Goal: Task Accomplishment & Management: Manage account settings

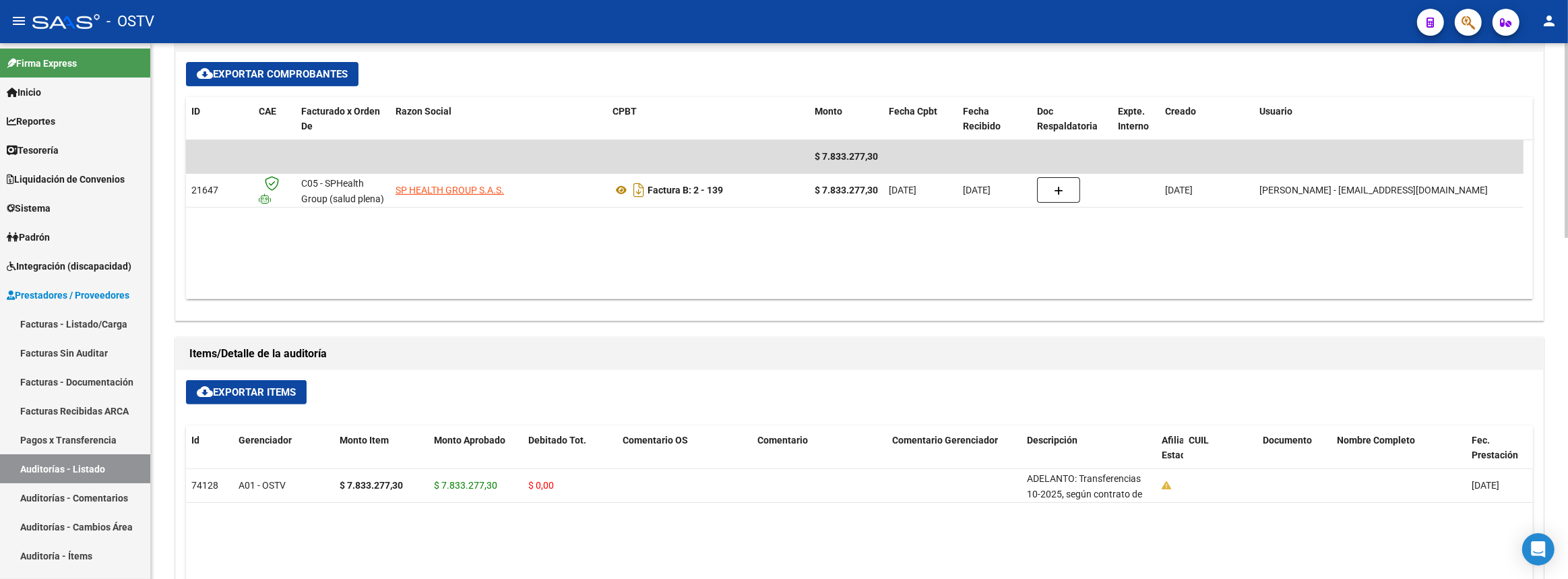
scroll to position [142, 0]
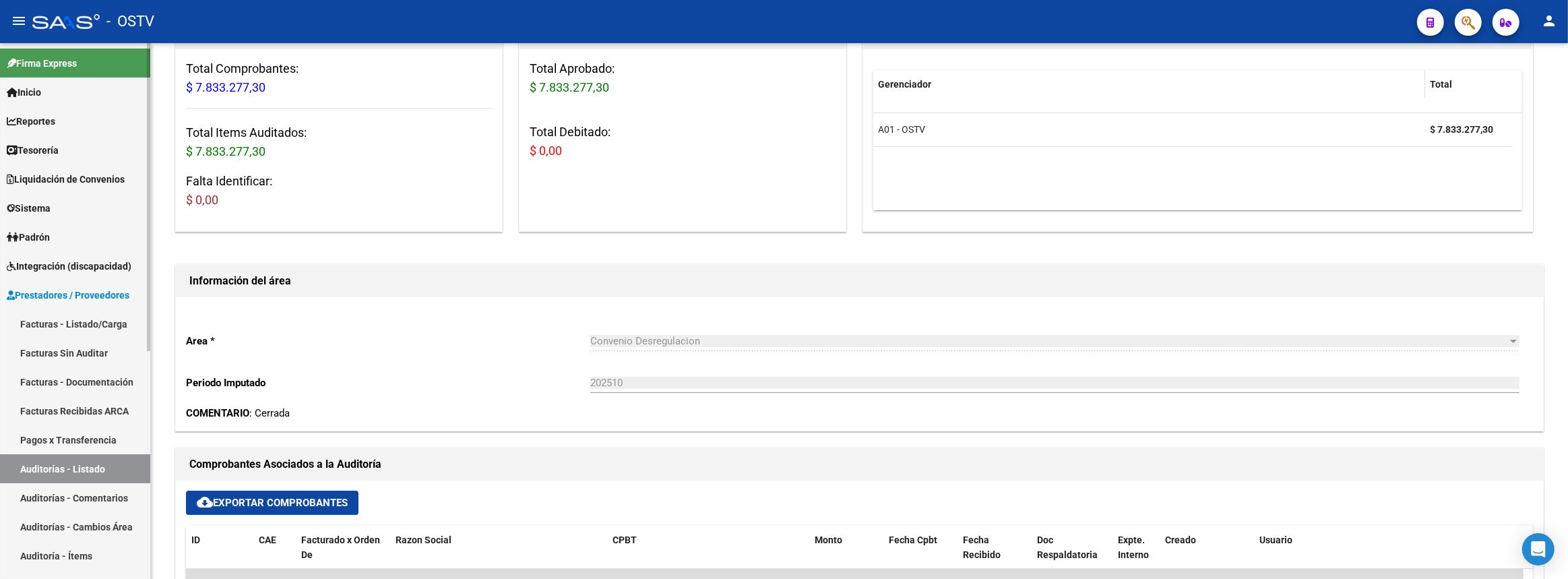
click at [62, 324] on link "Facturas - Listado/Carga" at bounding box center [75, 324] width 151 height 29
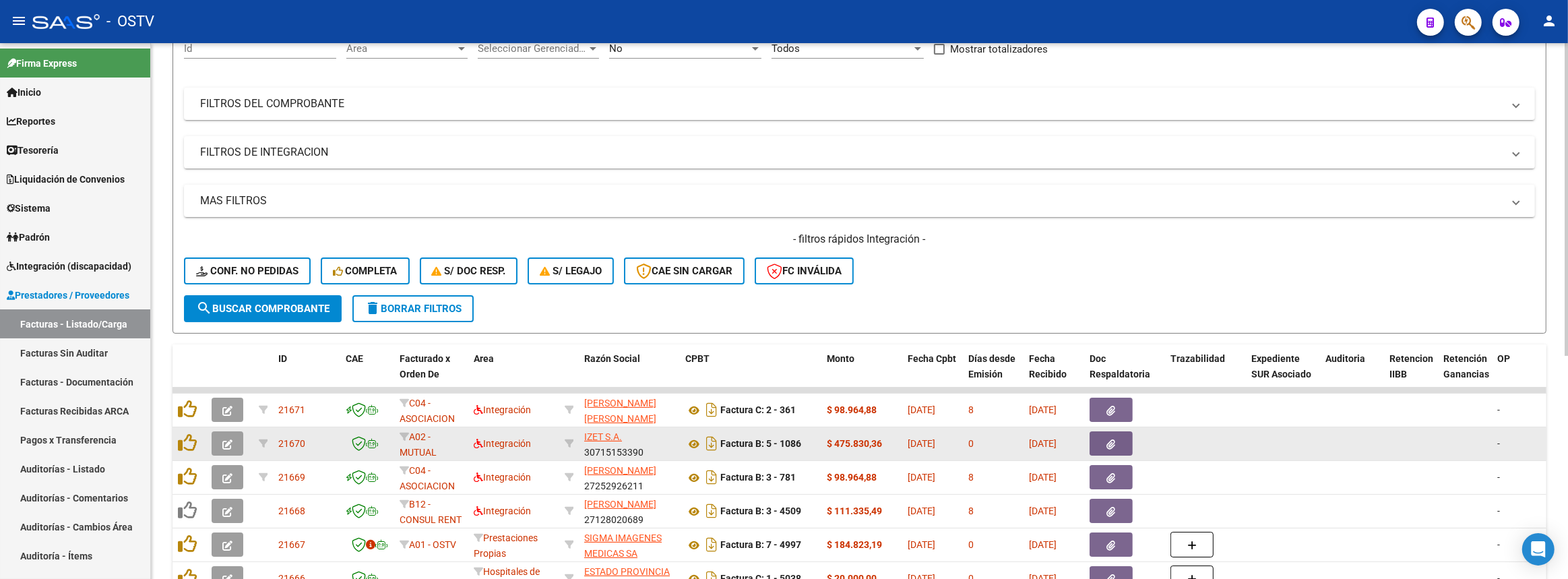
scroll to position [202, 0]
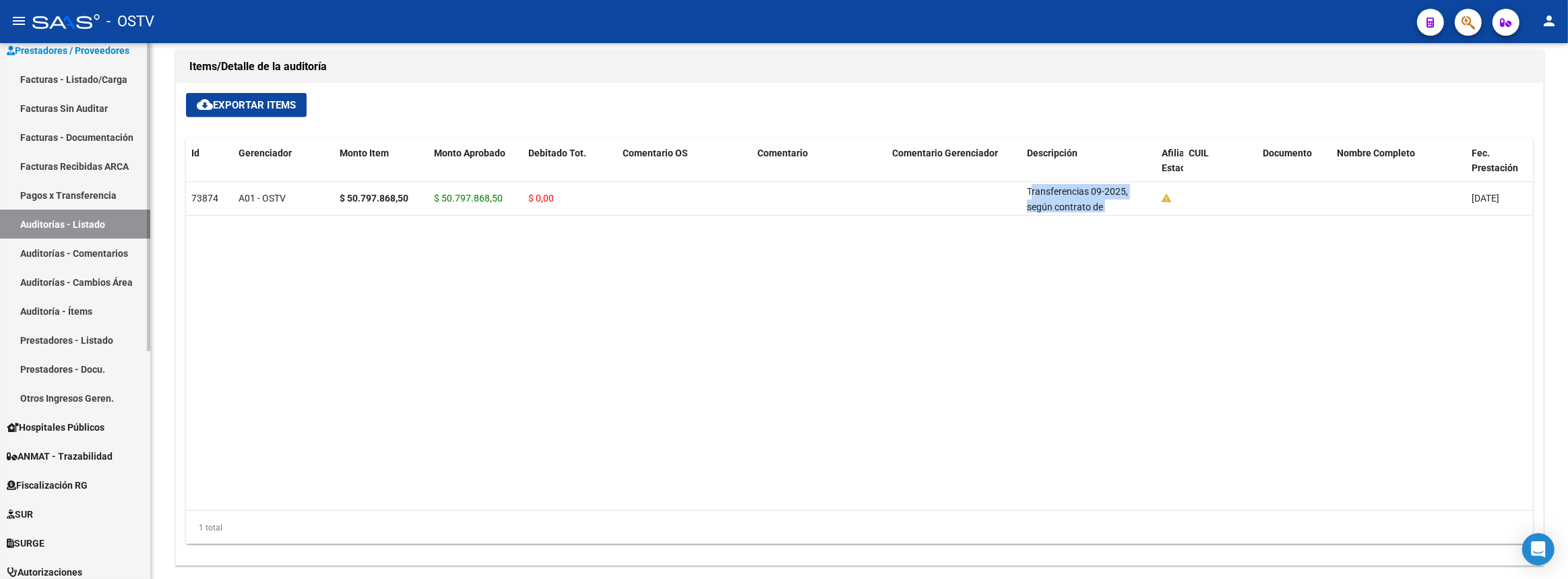
scroll to position [122, 0]
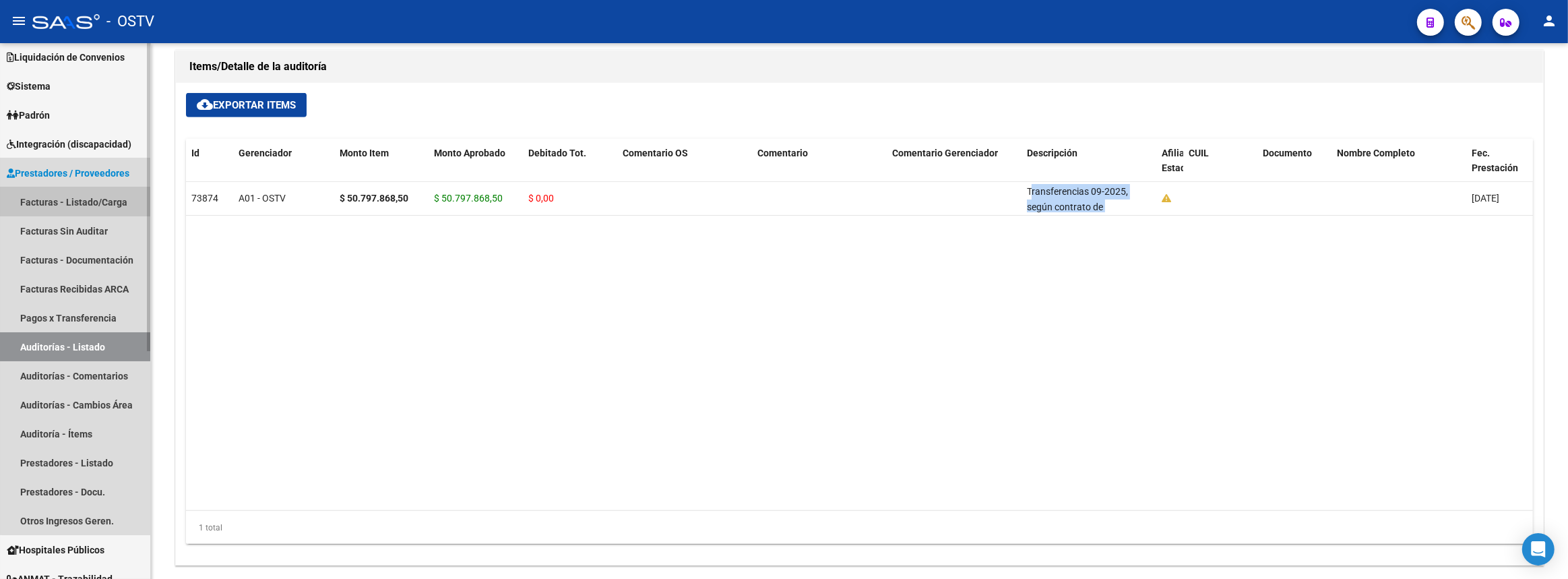
click at [80, 198] on link "Facturas - Listado/Carga" at bounding box center [75, 202] width 151 height 29
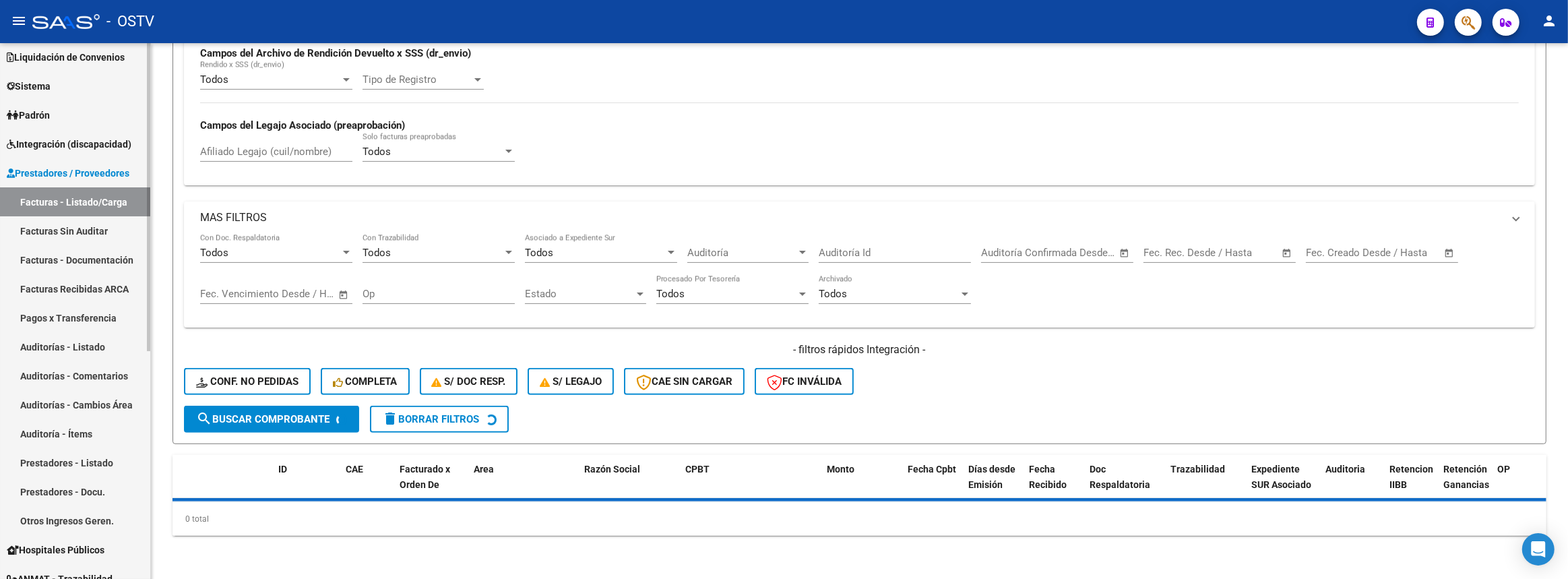
scroll to position [28, 0]
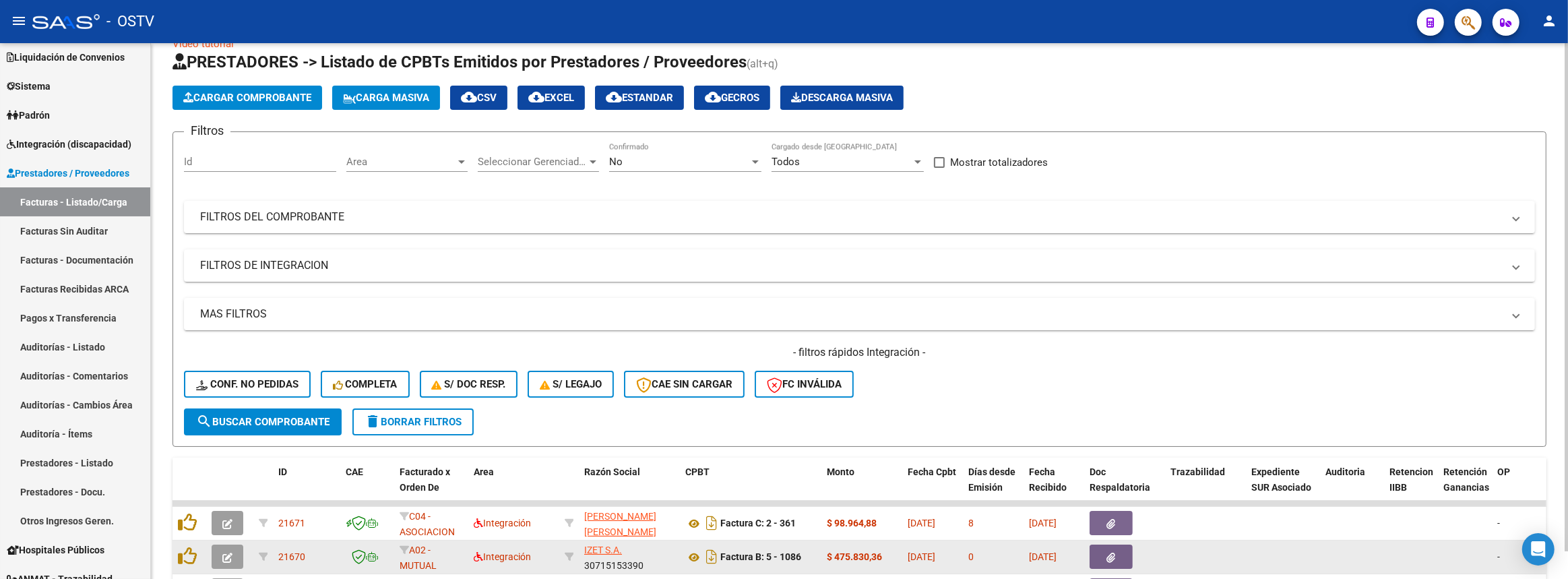
click at [388, 550] on div at bounding box center [367, 557] width 43 height 16
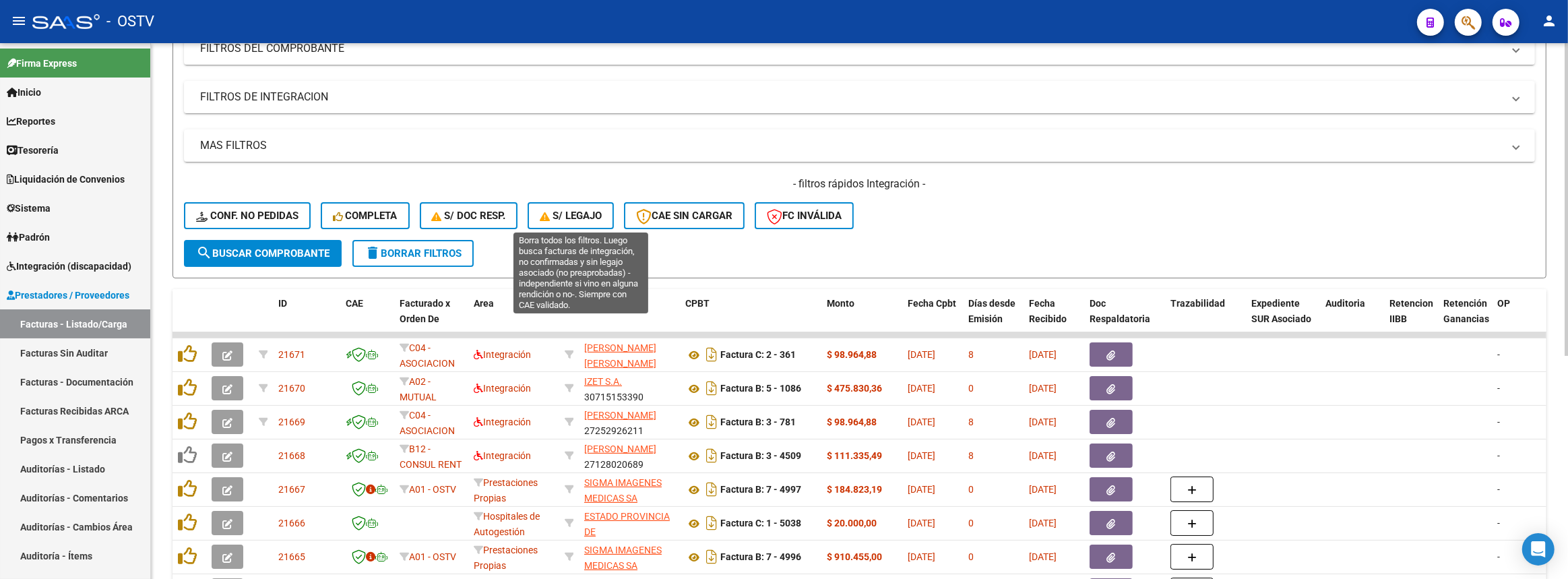
scroll to position [0, 0]
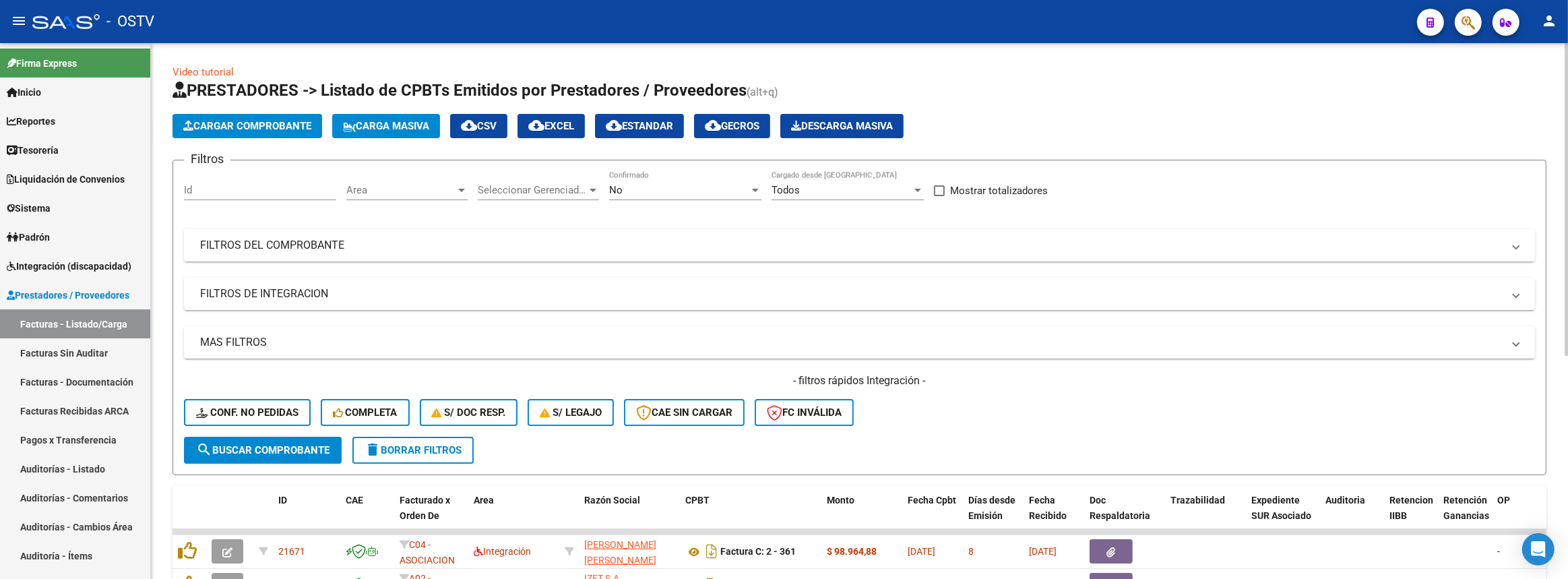
click at [400, 235] on mat-expansion-panel-header "FILTROS DEL COMPROBANTE" at bounding box center [859, 245] width 1352 height 32
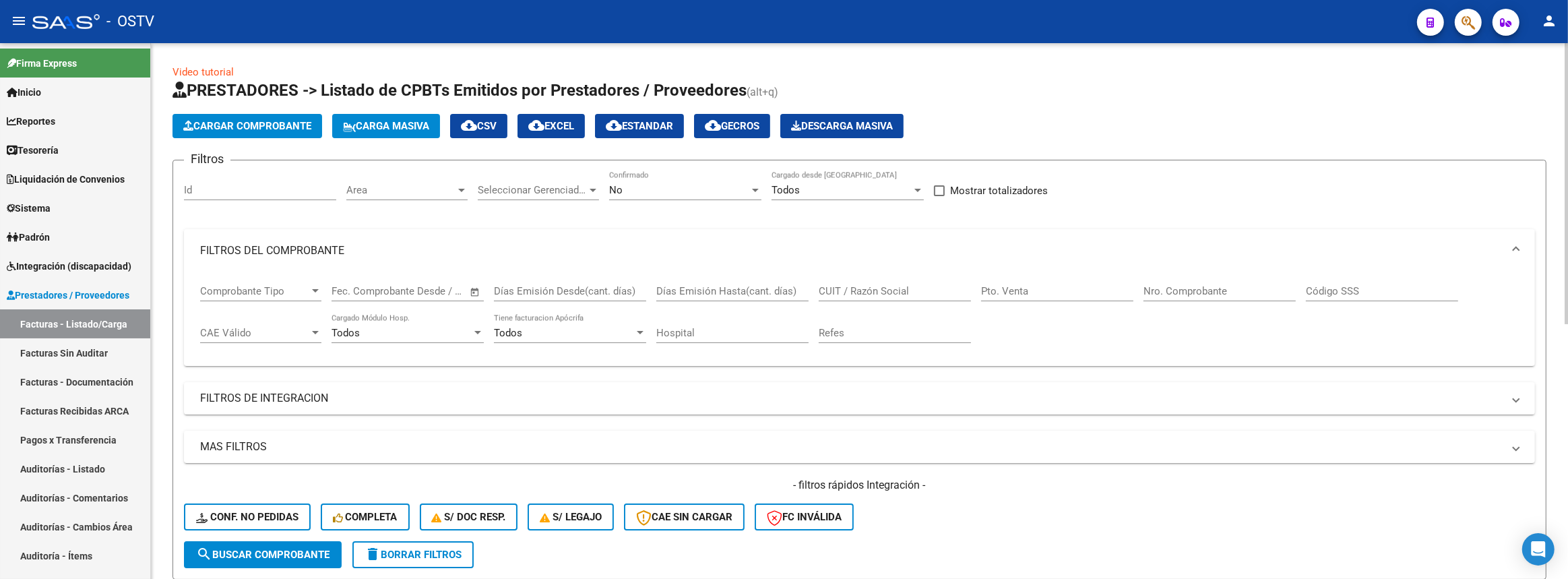
click at [1196, 293] on input "Nro. Comprobante" at bounding box center [1219, 290] width 153 height 12
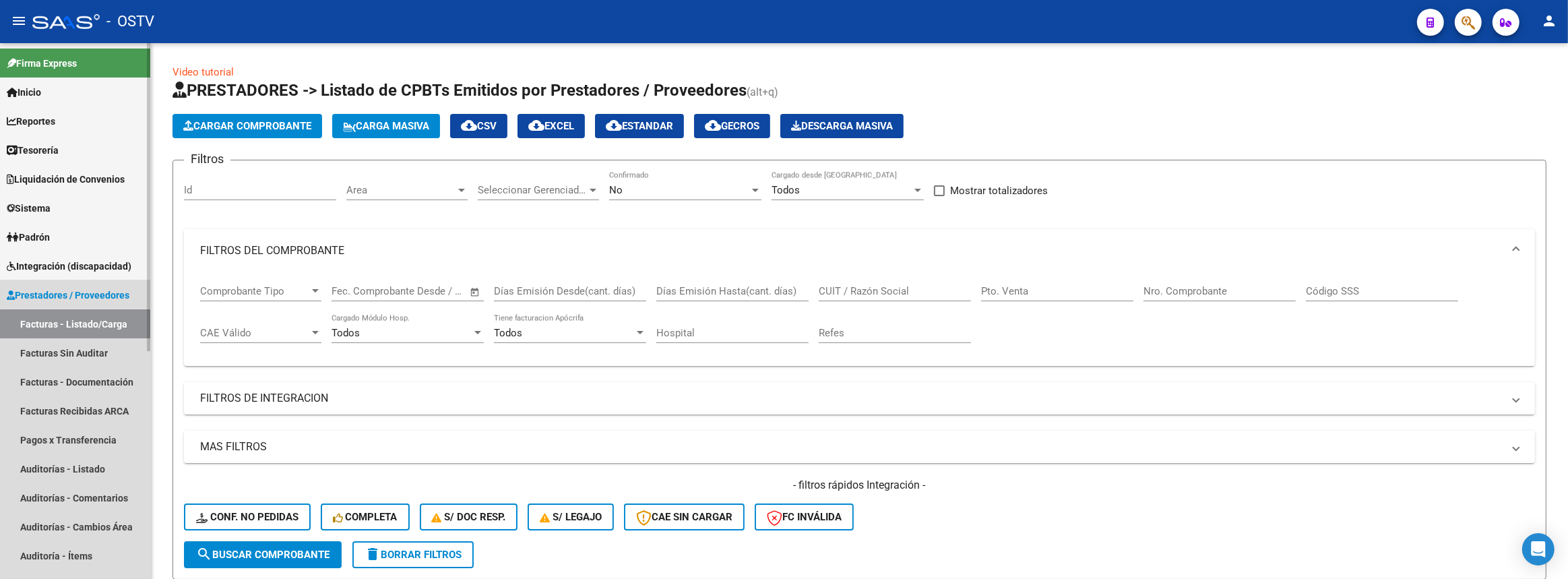
click at [79, 290] on span "Prestadores / Proveedores" at bounding box center [68, 295] width 122 height 15
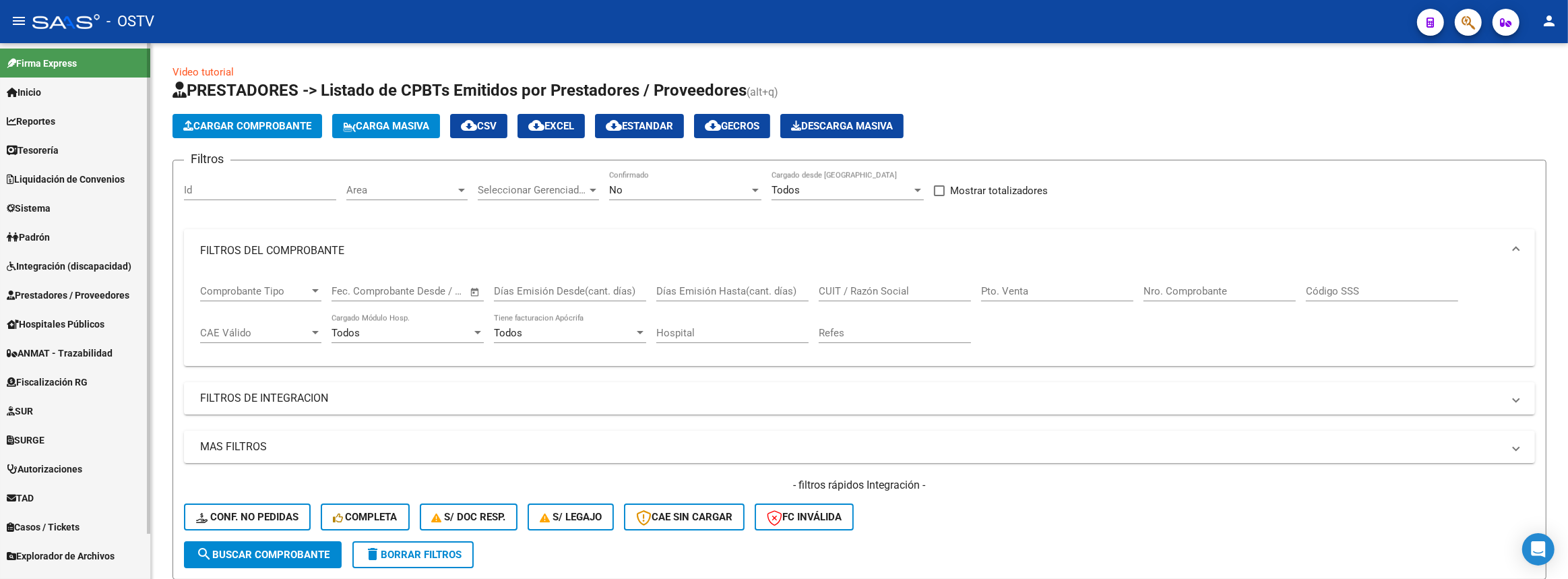
click at [79, 290] on span "Prestadores / Proveedores" at bounding box center [68, 295] width 122 height 15
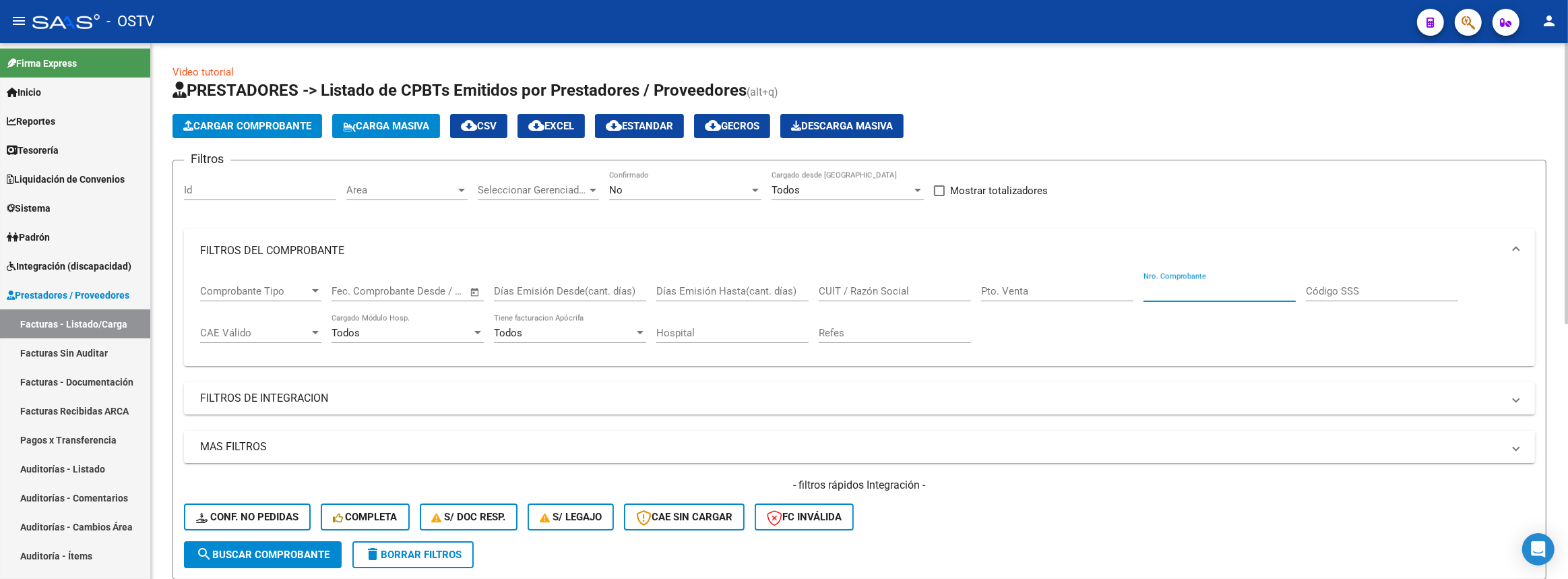
click at [1169, 292] on input "Nro. Comprobante" at bounding box center [1219, 290] width 153 height 12
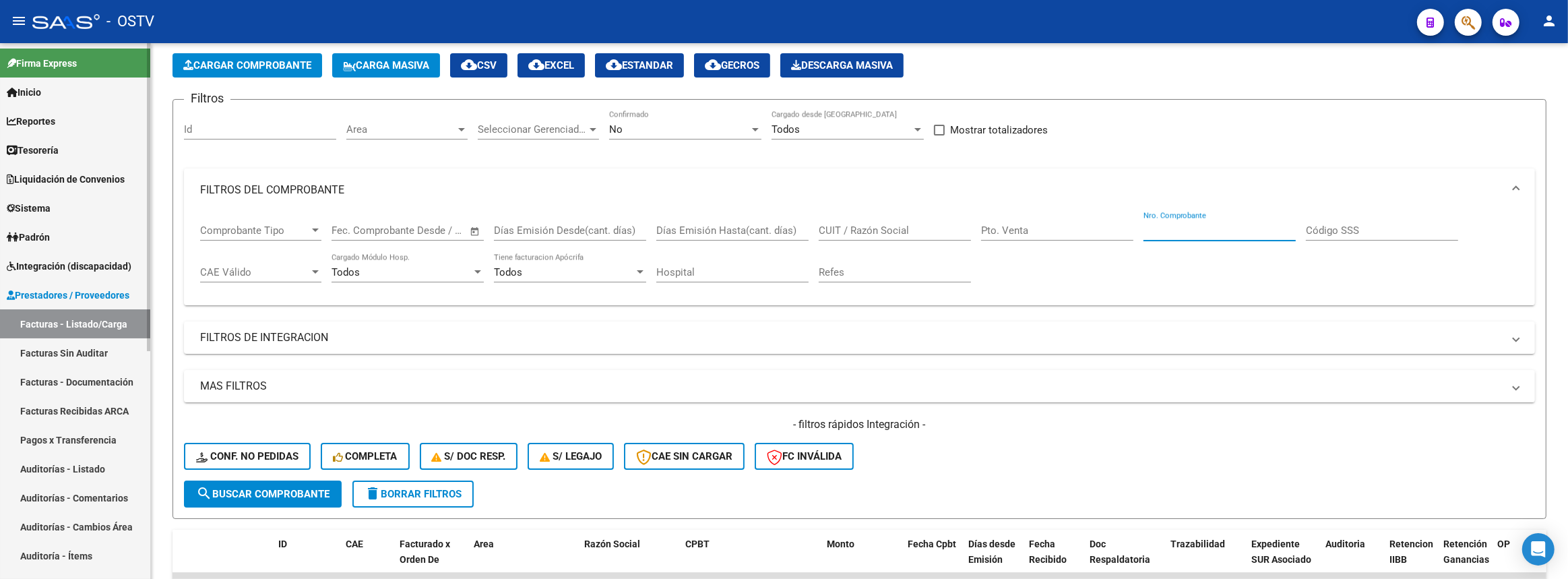
click at [73, 464] on link "Auditorías - Listado" at bounding box center [75, 468] width 151 height 29
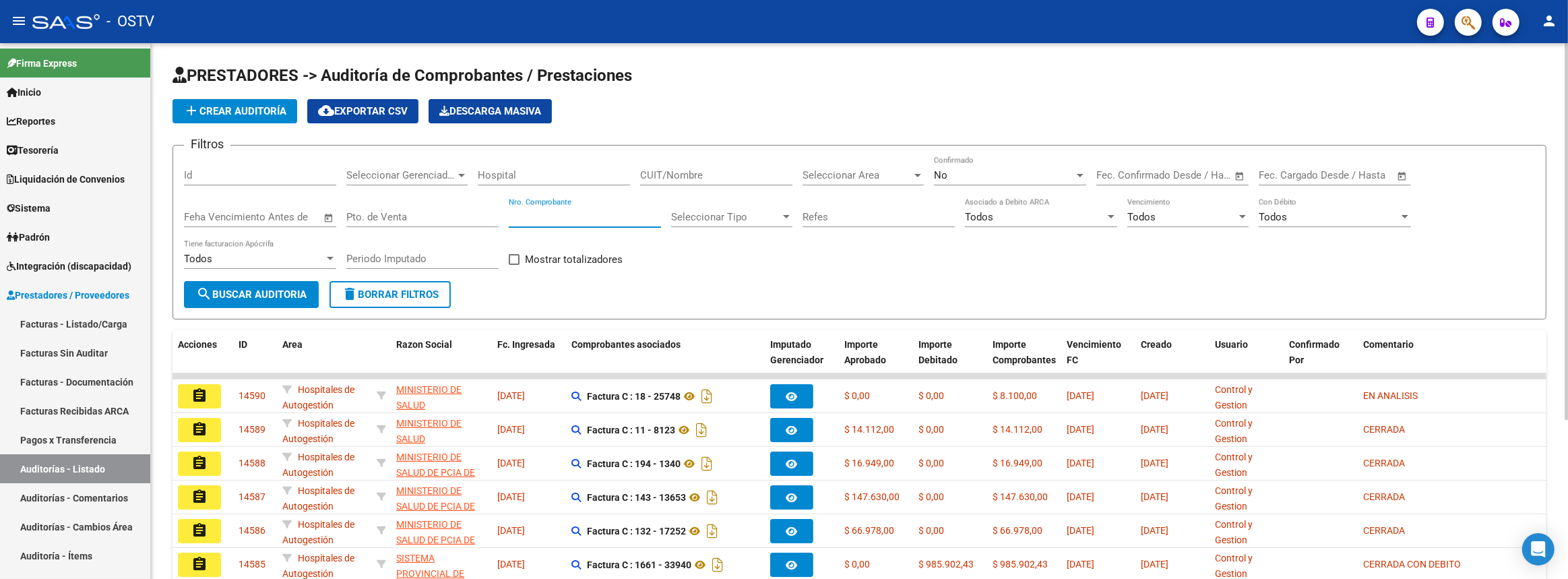
click at [557, 211] on input "Nro. Comprobante" at bounding box center [584, 216] width 153 height 12
drag, startPoint x: 745, startPoint y: 294, endPoint x: 745, endPoint y: 307, distance: 13.0
click at [745, 306] on form "Filtros Id Seleccionar Gerenciador Seleccionar Gerenciador Hospital CUIT/Nombre…" at bounding box center [859, 232] width 1374 height 174
drag, startPoint x: 745, startPoint y: 307, endPoint x: 784, endPoint y: 263, distance: 58.8
click at [747, 302] on form "Filtros Id Seleccionar Gerenciador Seleccionar Gerenciador Hospital CUIT/Nombre…" at bounding box center [859, 232] width 1374 height 174
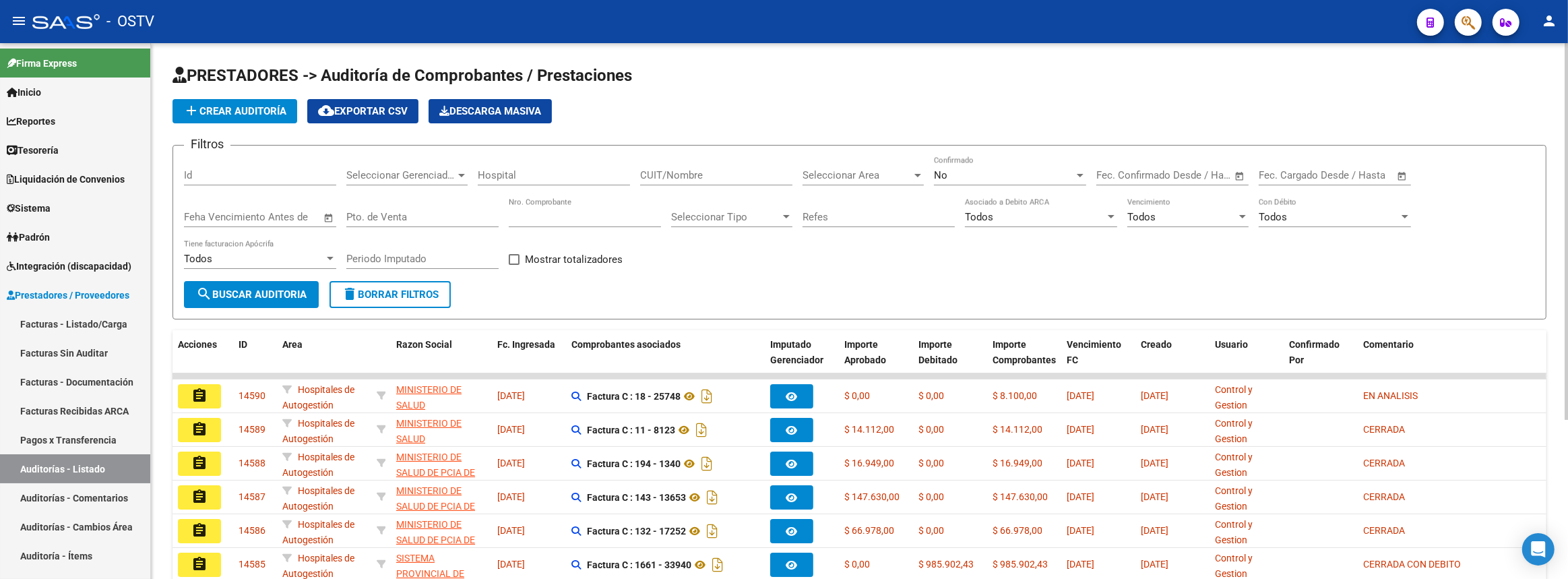
drag, startPoint x: 789, startPoint y: 254, endPoint x: 796, endPoint y: 268, distance: 15.7
click at [789, 264] on div "Filtros Id Seleccionar Gerenciador Seleccionar Gerenciador Hospital CUIT/Nombre…" at bounding box center [859, 218] width 1352 height 125
drag, startPoint x: 796, startPoint y: 268, endPoint x: 817, endPoint y: 274, distance: 21.8
click at [817, 274] on div "Filtros Id Seleccionar Gerenciador Seleccionar Gerenciador Hospital CUIT/Nombre…" at bounding box center [859, 218] width 1352 height 125
click at [41, 91] on span "Inicio" at bounding box center [24, 92] width 35 height 15
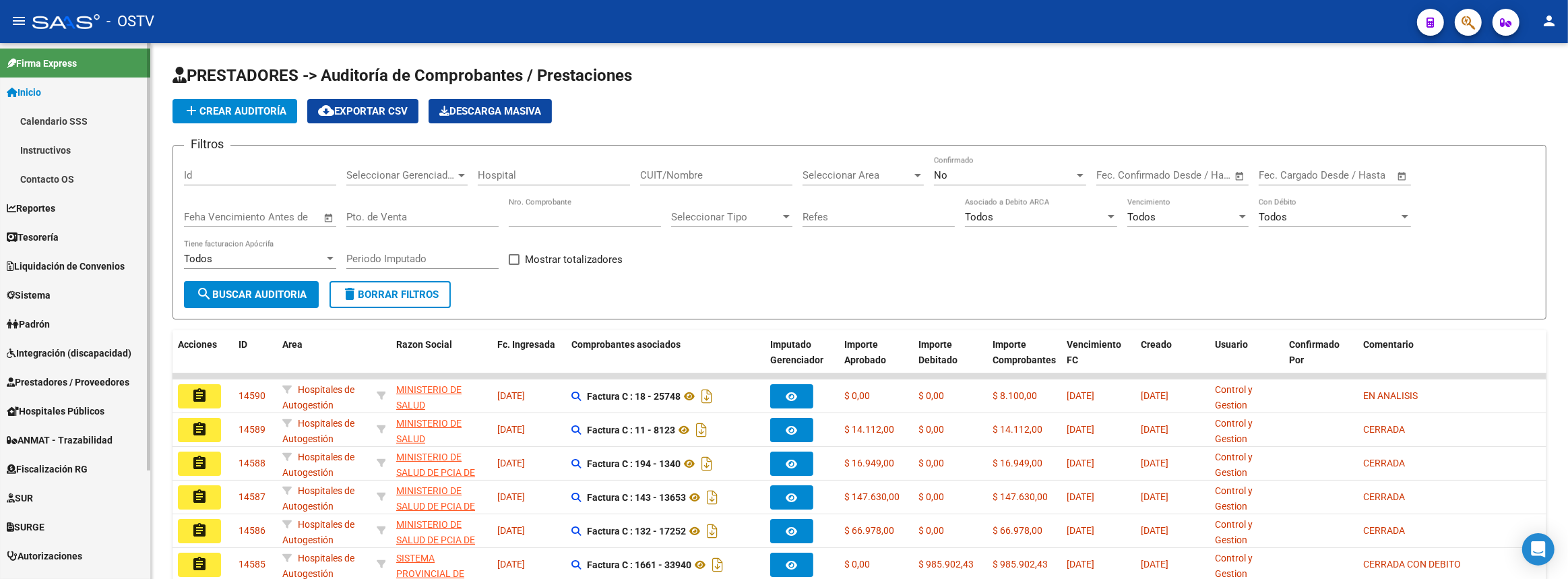
click at [39, 99] on link "Inicio" at bounding box center [75, 92] width 151 height 29
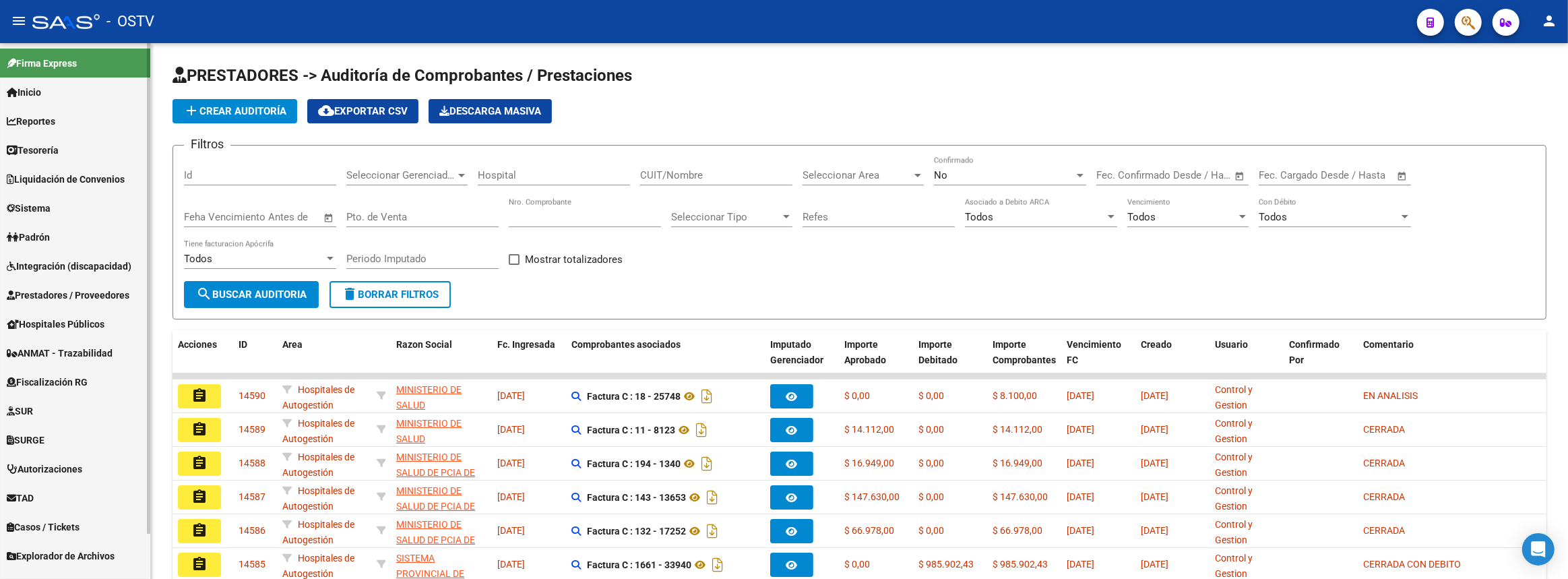
click at [47, 165] on link "Liquidación de Convenios" at bounding box center [75, 179] width 151 height 29
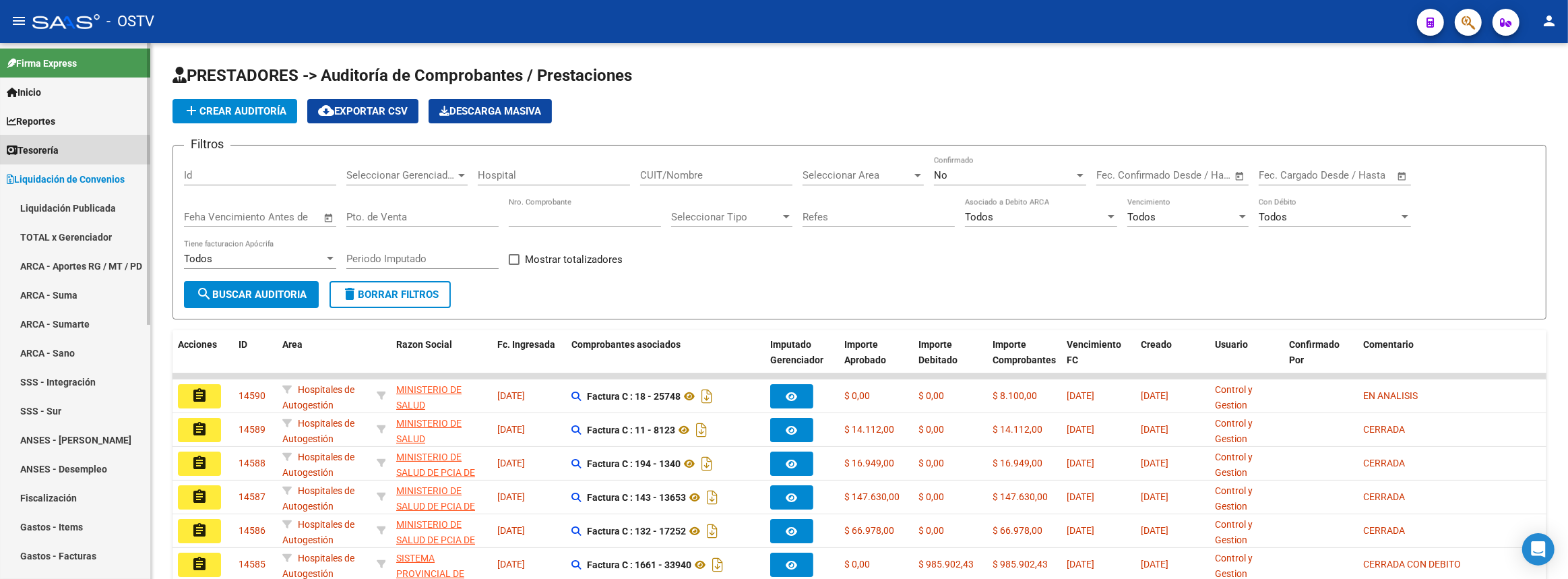
click at [41, 154] on span "Tesorería" at bounding box center [32, 150] width 52 height 15
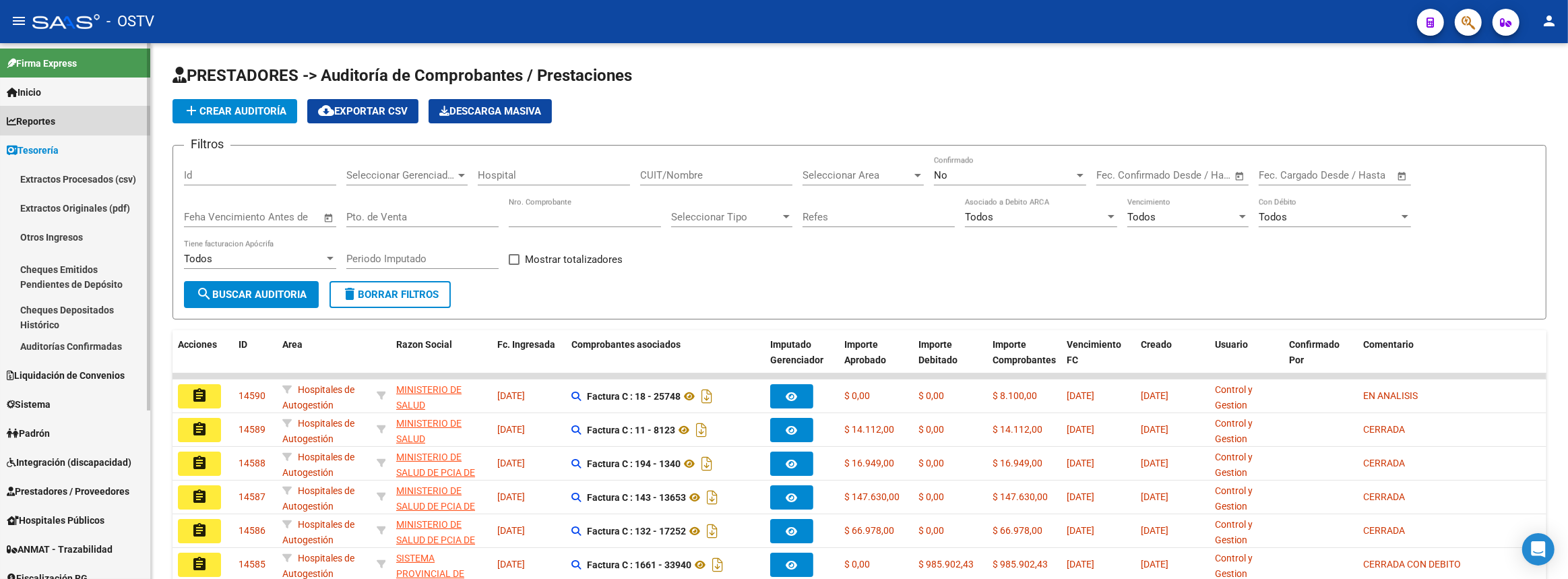
click at [42, 127] on span "Reportes" at bounding box center [30, 121] width 48 height 15
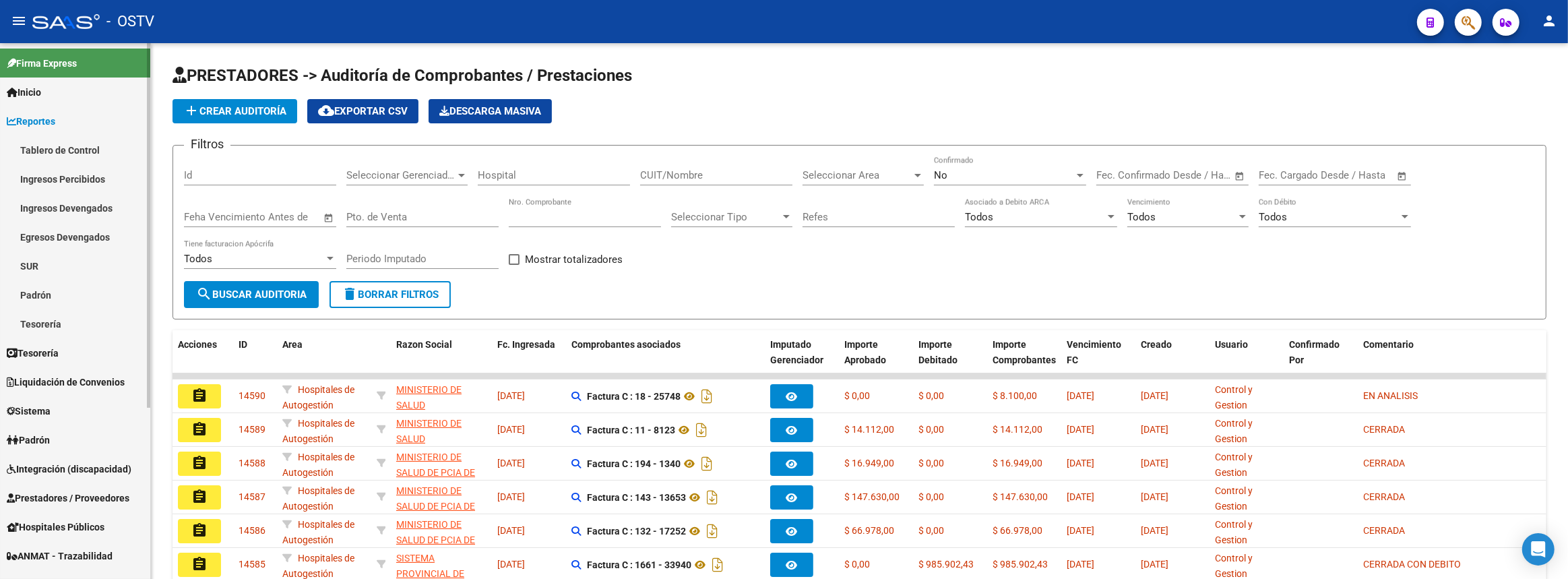
click at [42, 127] on span "Reportes" at bounding box center [30, 121] width 48 height 15
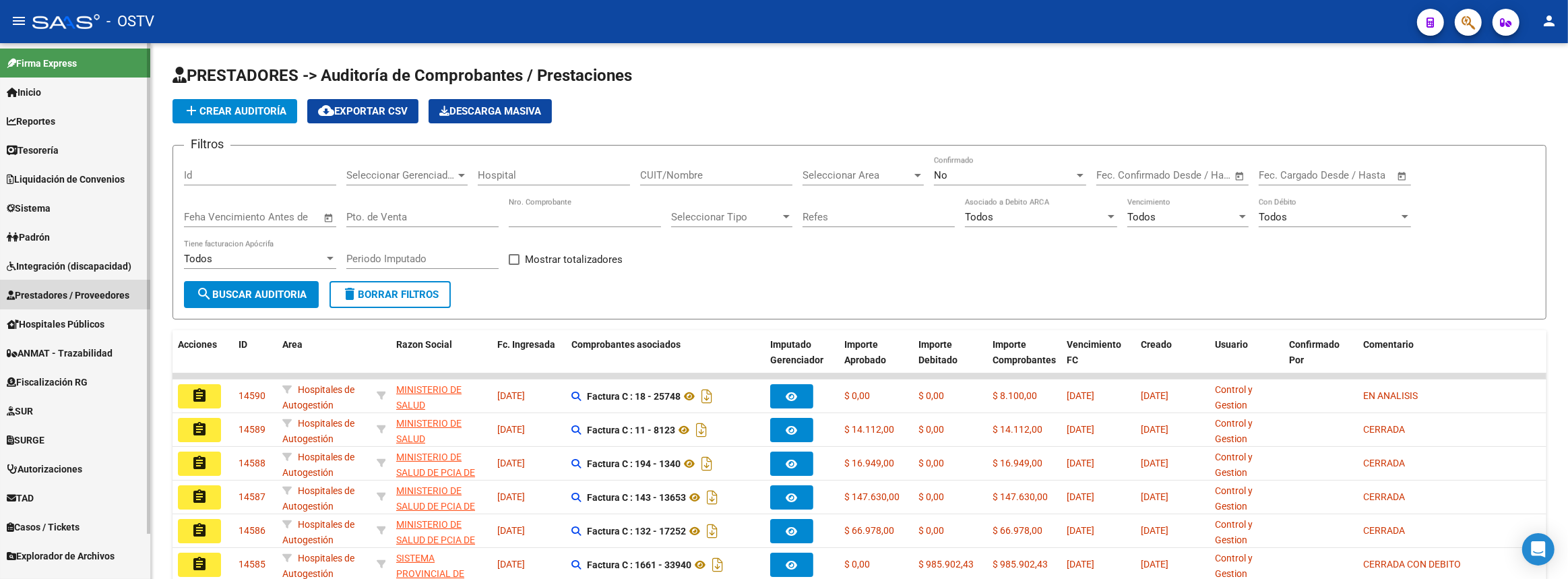
click at [73, 286] on link "Prestadores / Proveedores" at bounding box center [75, 295] width 151 height 29
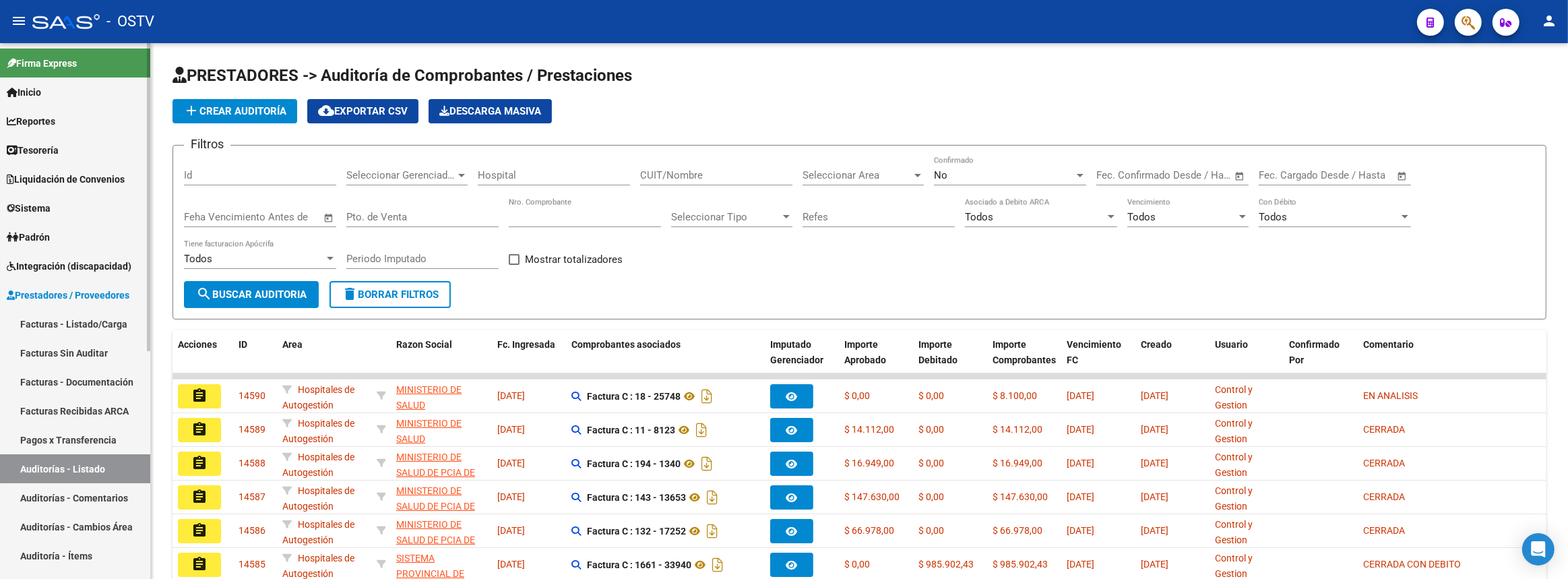
click at [55, 120] on span "Reportes" at bounding box center [30, 121] width 48 height 15
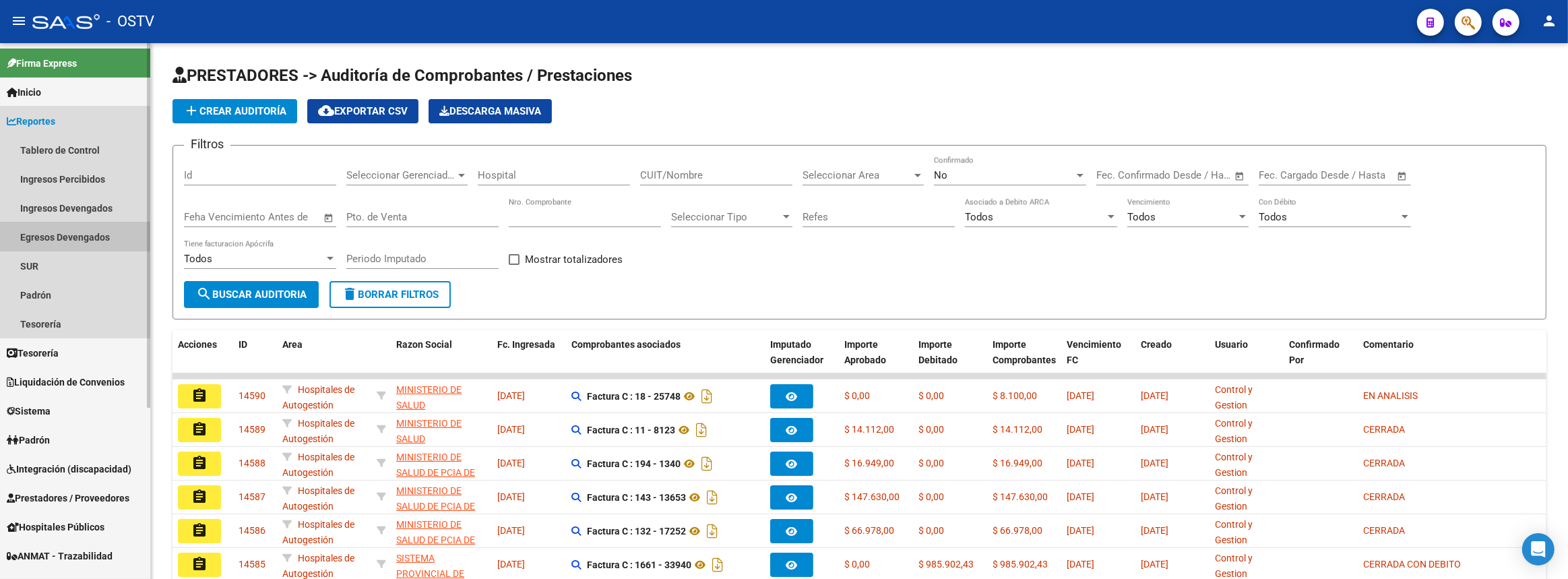
click at [45, 229] on link "Egresos Devengados" at bounding box center [75, 237] width 151 height 29
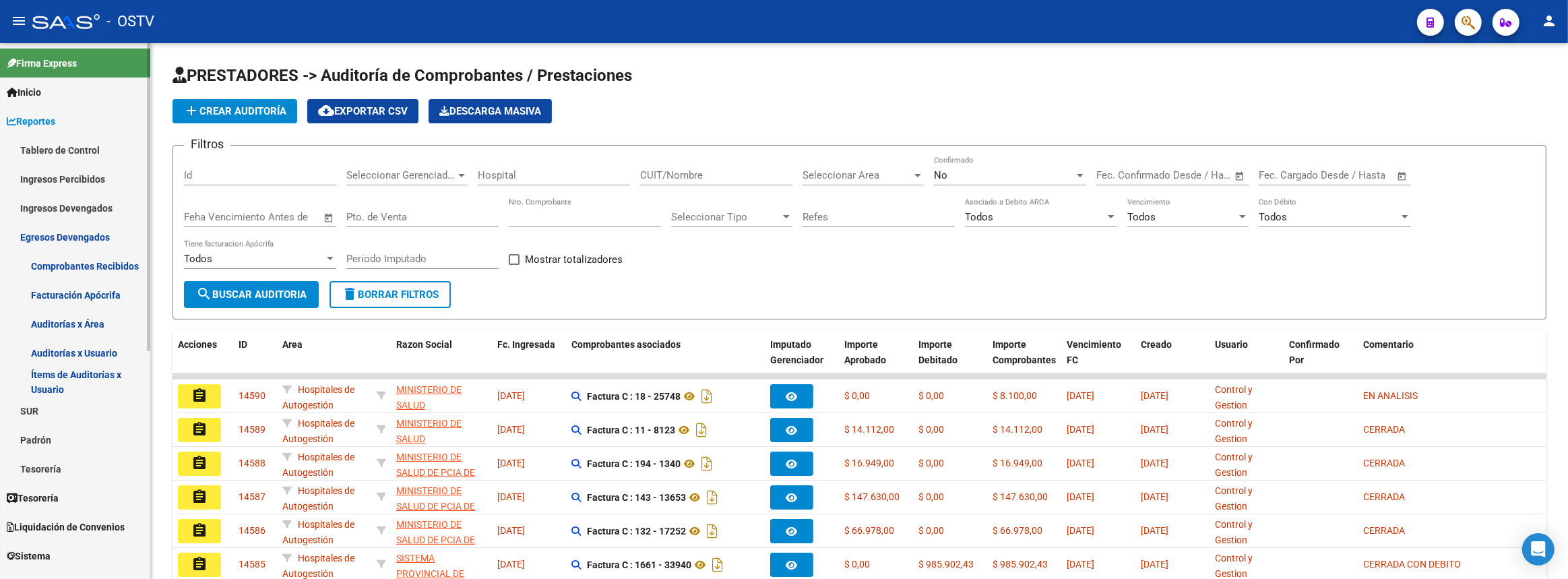
click at [45, 122] on span "Reportes" at bounding box center [30, 121] width 48 height 15
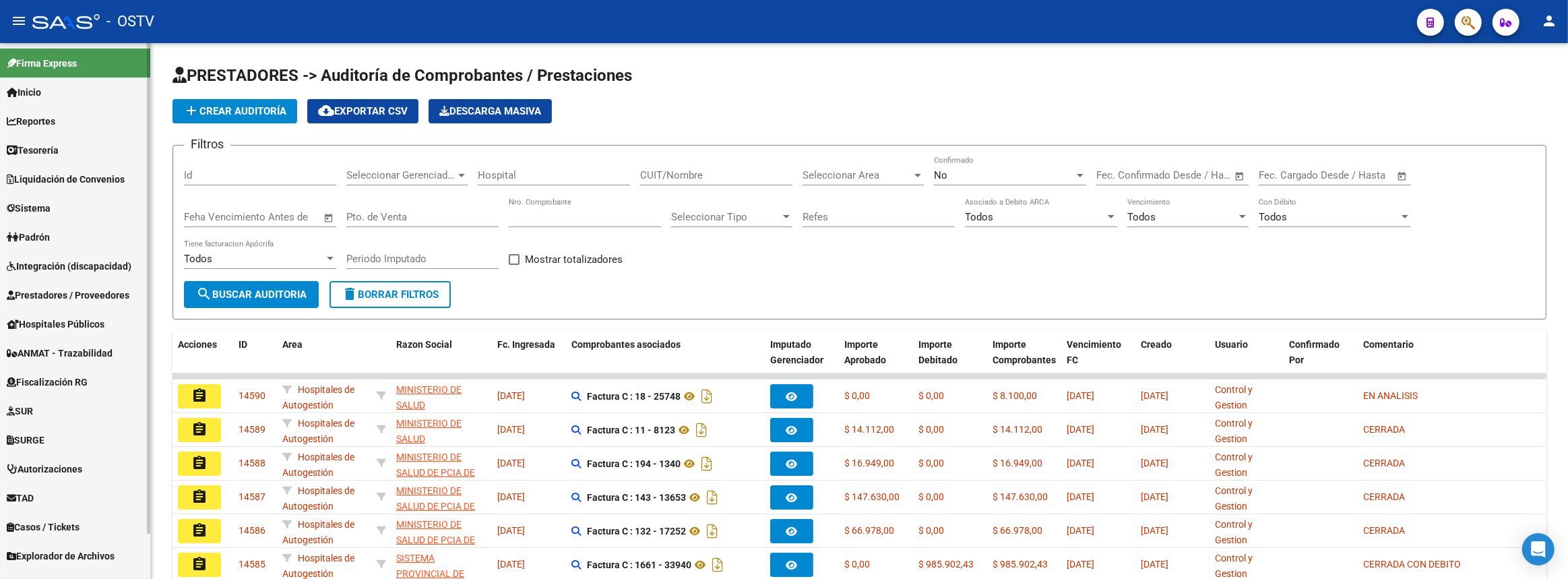
click at [54, 176] on span "Liquidación de Convenios" at bounding box center [65, 179] width 118 height 15
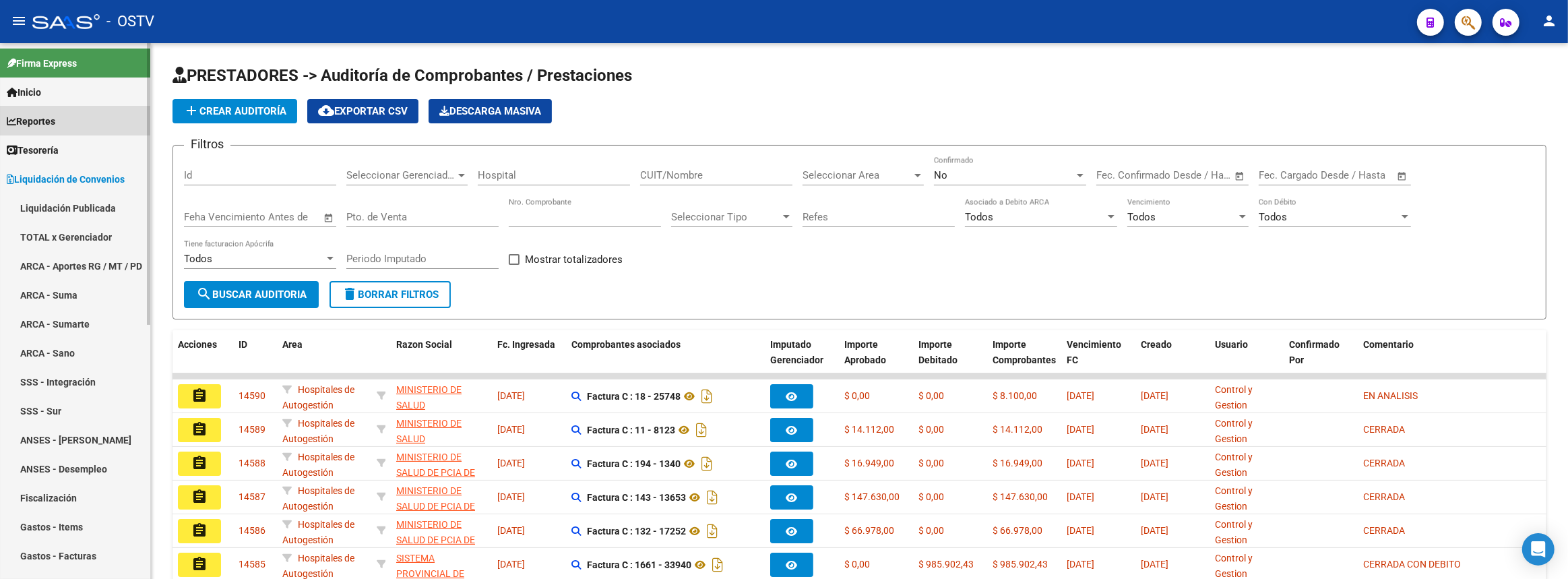
click at [47, 118] on span "Reportes" at bounding box center [30, 121] width 48 height 15
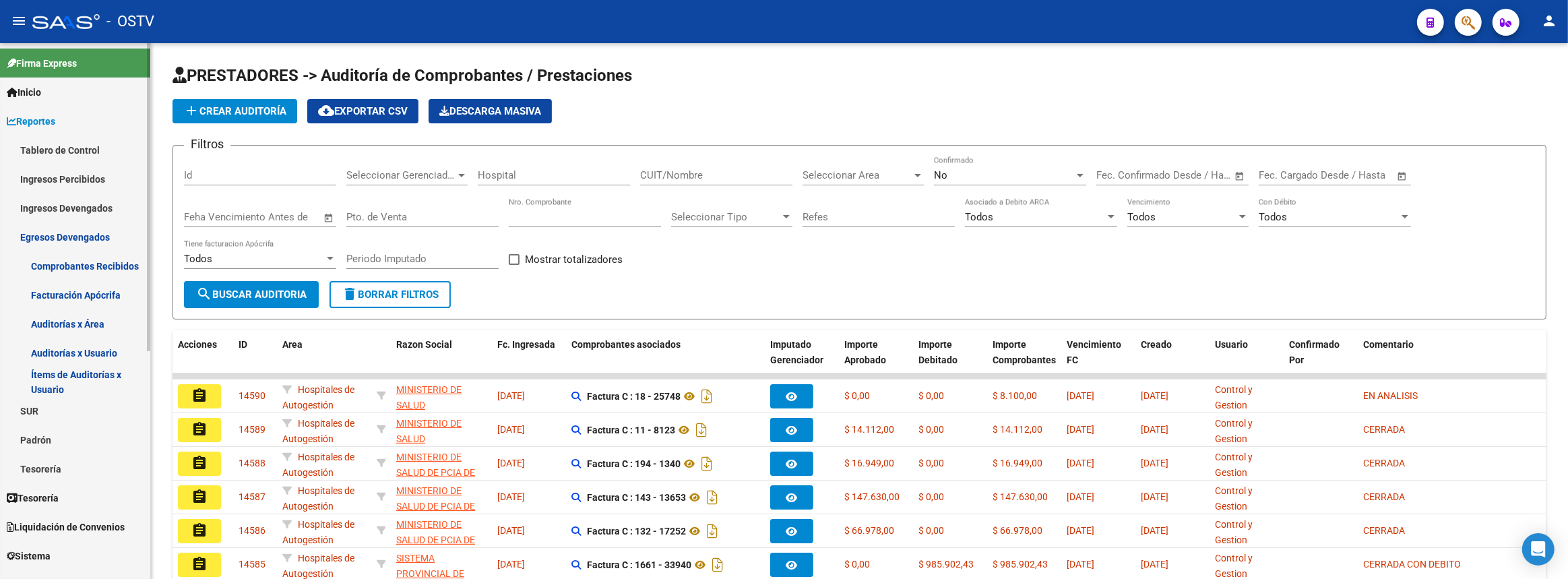
click at [55, 171] on link "Ingresos Percibidos" at bounding box center [75, 179] width 151 height 29
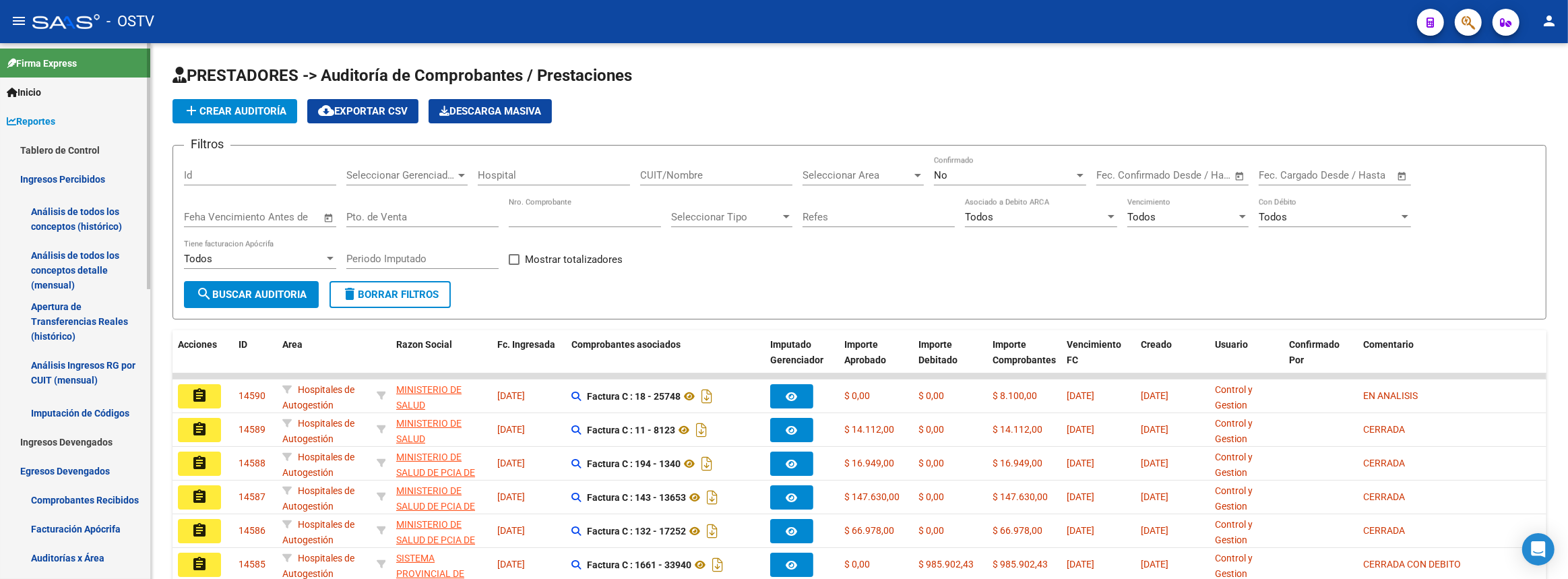
click at [53, 274] on link "Análisis de todos los conceptos detalle (mensual)" at bounding box center [75, 270] width 151 height 51
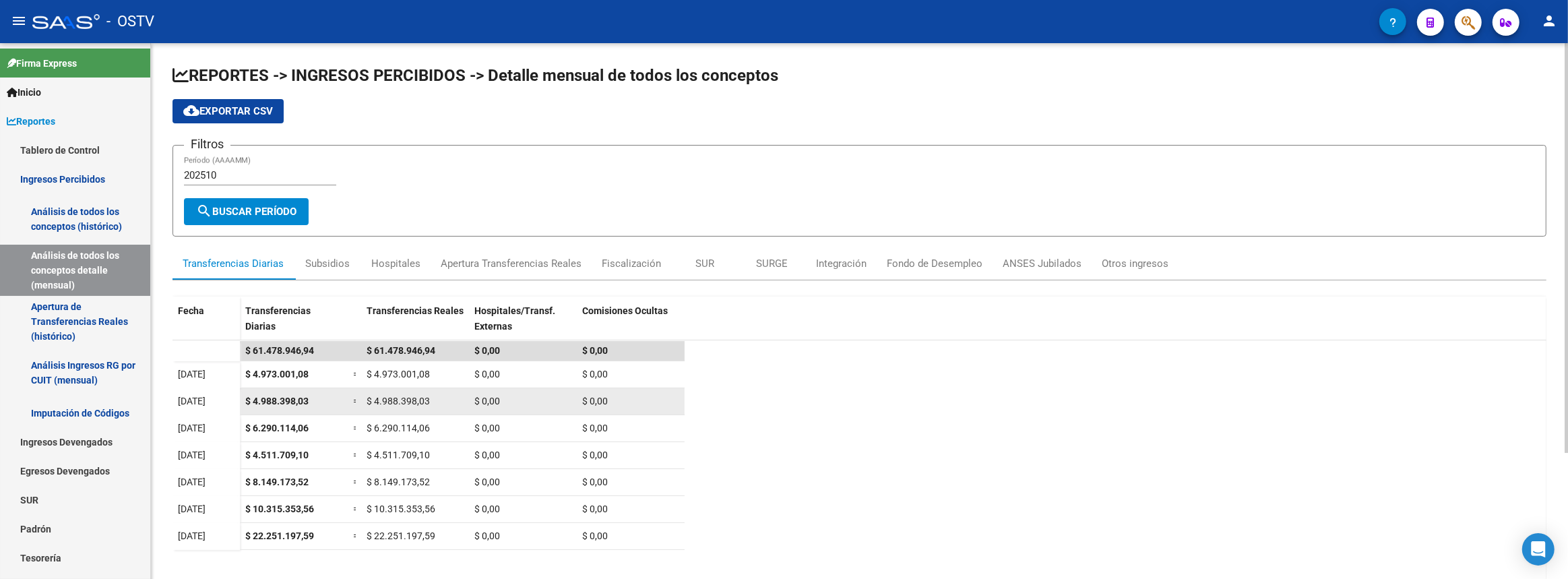
scroll to position [163, 0]
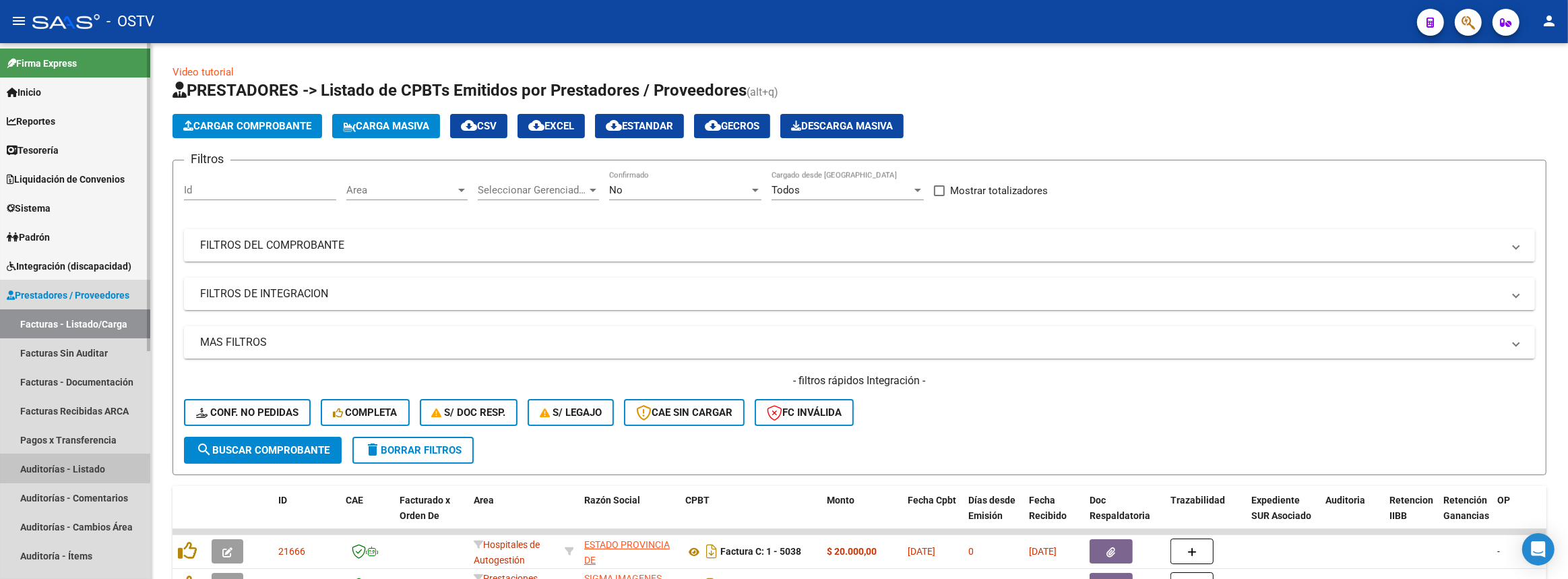
click at [45, 466] on link "Auditorías - Listado" at bounding box center [75, 468] width 151 height 29
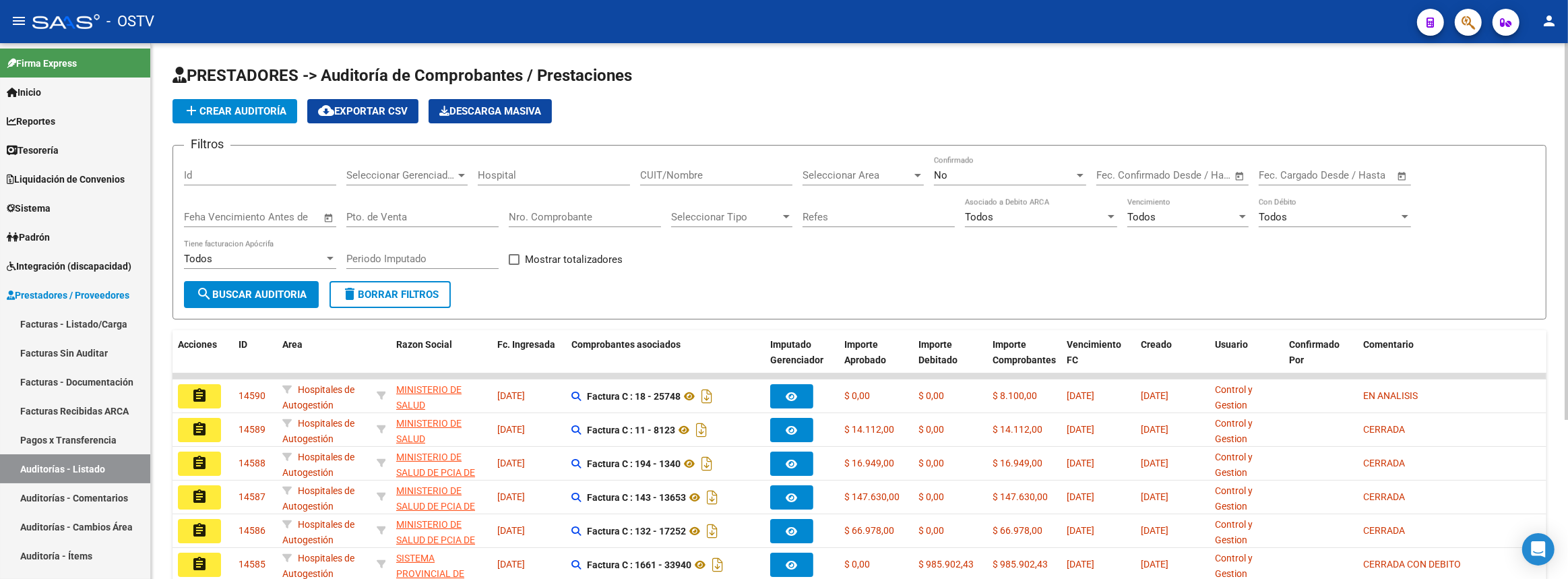
click at [552, 216] on input "Nro. Comprobante" at bounding box center [584, 216] width 153 height 12
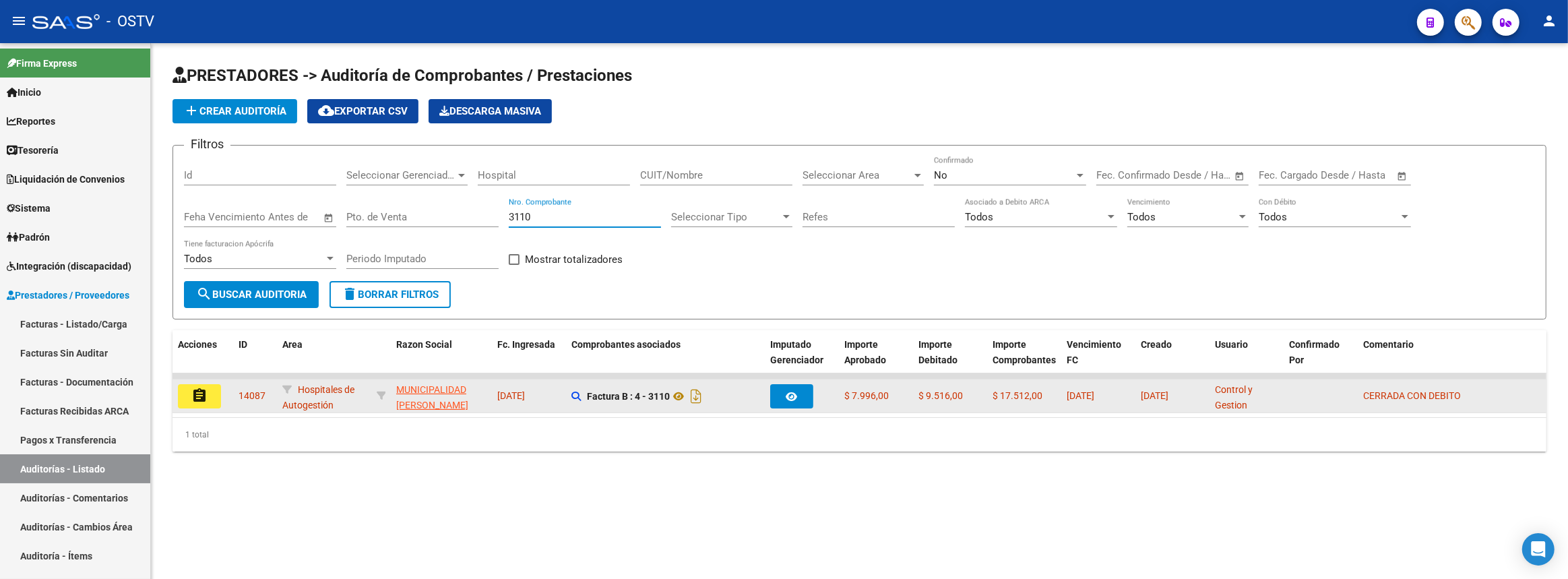
type input "3110"
click at [195, 387] on mat-icon "assignment" at bounding box center [200, 395] width 16 height 16
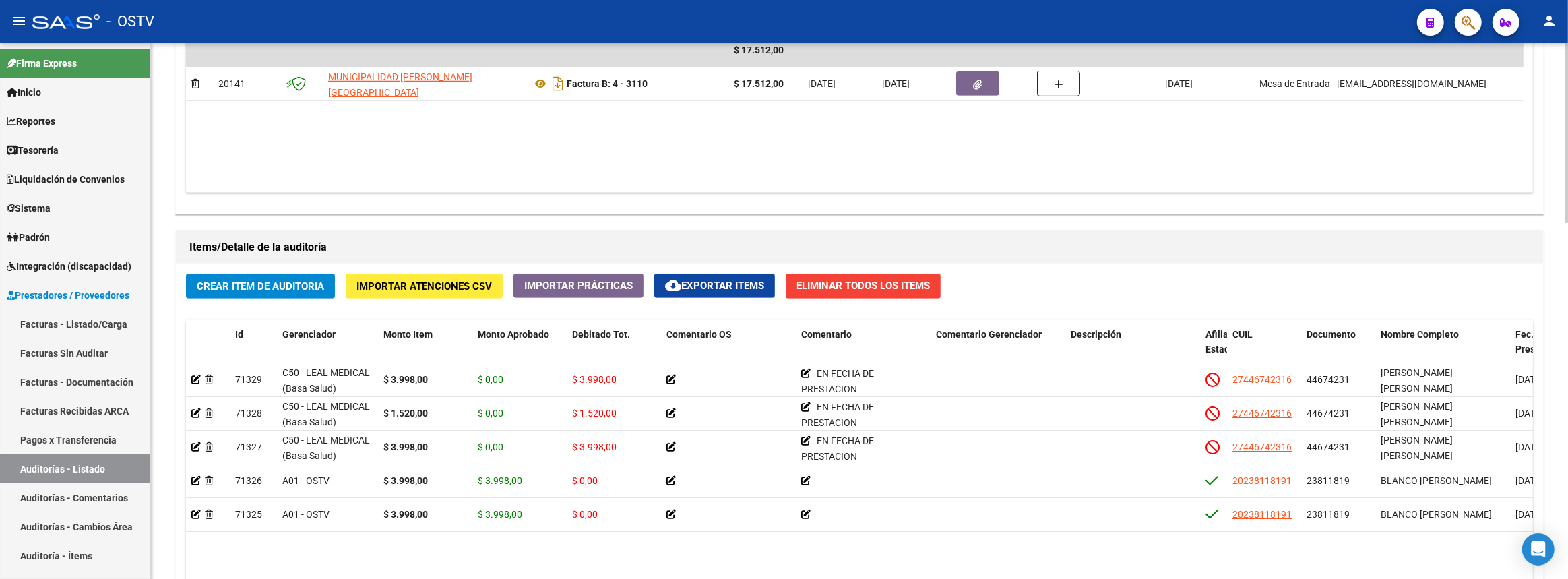
scroll to position [1057, 0]
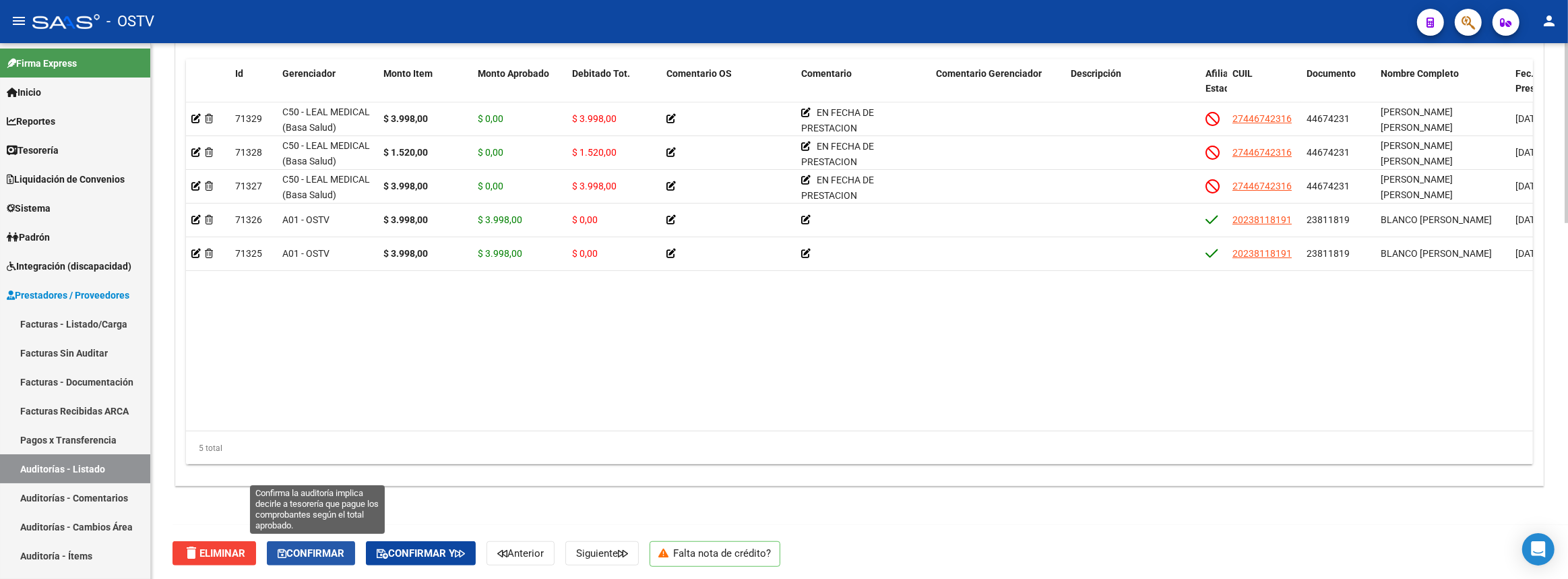
click at [344, 552] on span "Confirmar" at bounding box center [310, 553] width 67 height 12
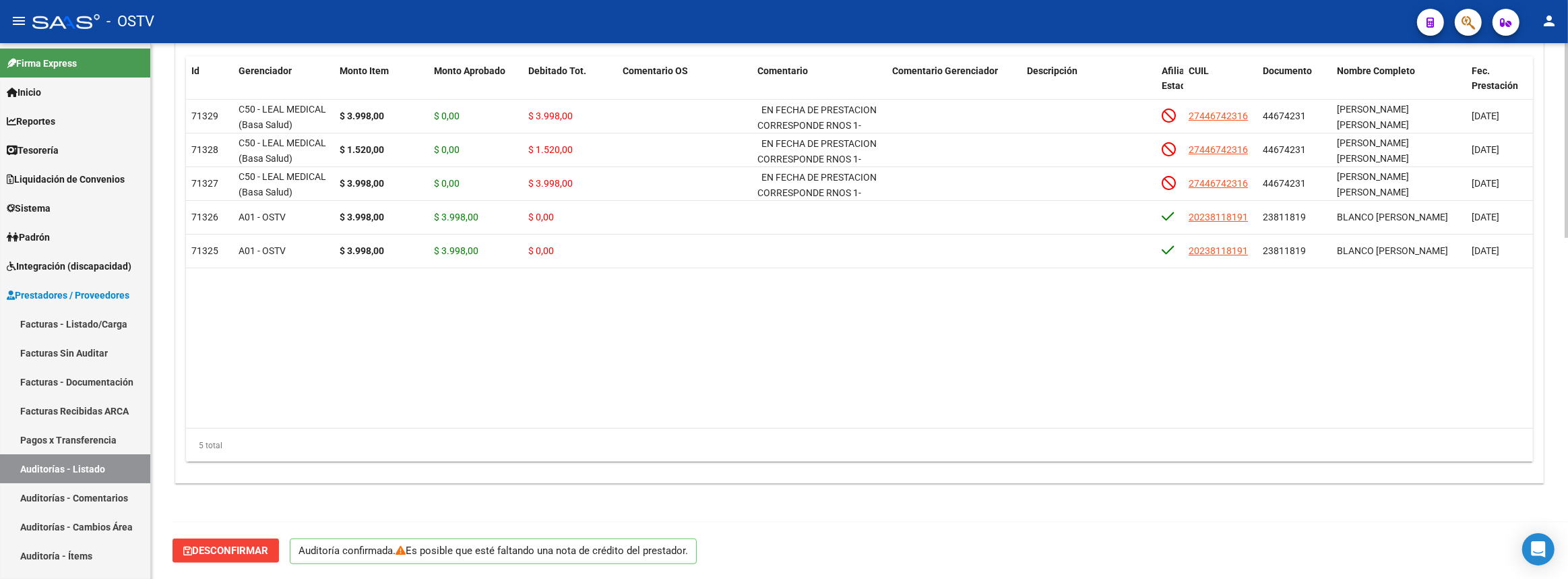
scroll to position [938, 0]
drag, startPoint x: 107, startPoint y: 462, endPoint x: 225, endPoint y: 447, distance: 118.9
click at [107, 462] on link "Auditorías - Listado" at bounding box center [75, 468] width 151 height 29
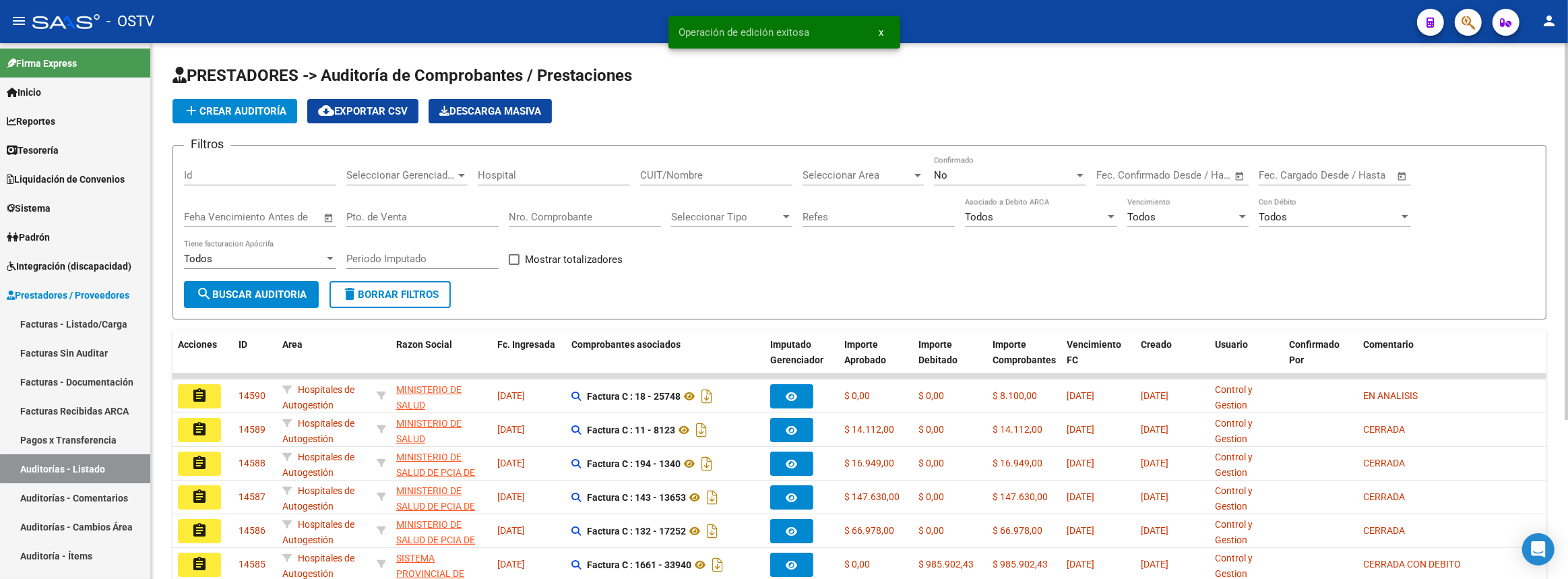
click at [594, 211] on input "Nro. Comprobante" at bounding box center [584, 216] width 153 height 12
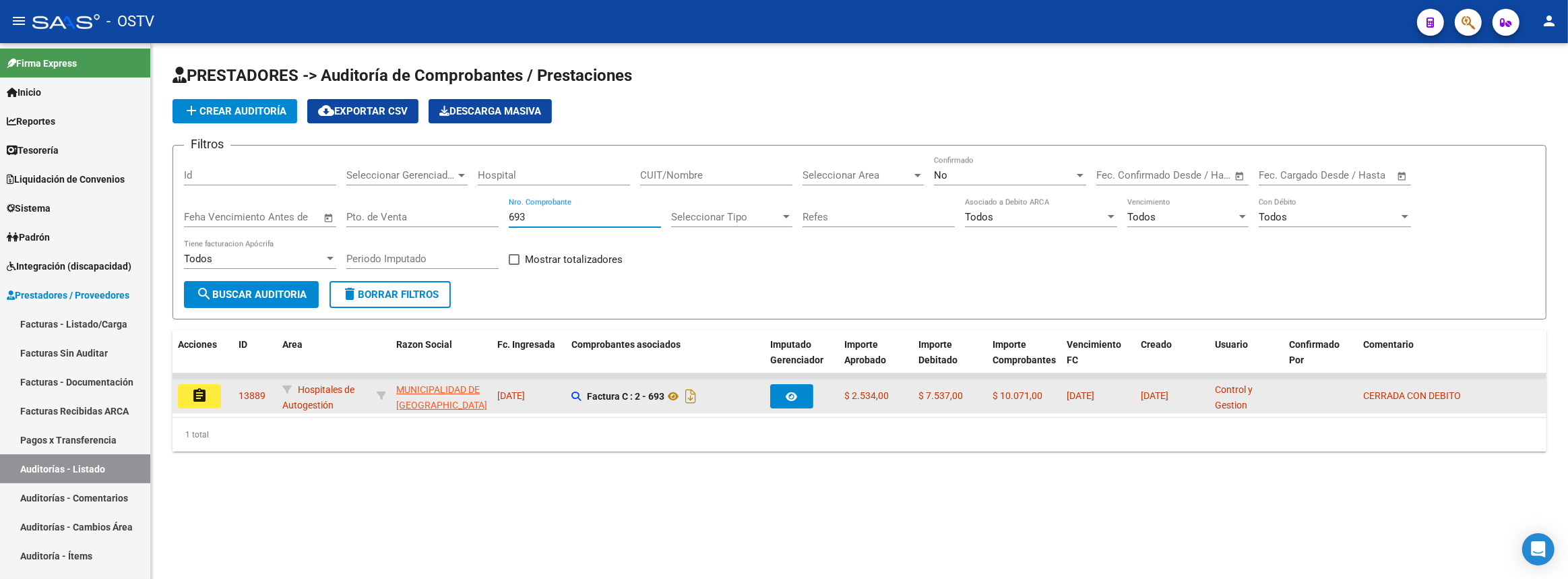
type input "693"
click at [196, 396] on mat-icon "assignment" at bounding box center [200, 395] width 16 height 16
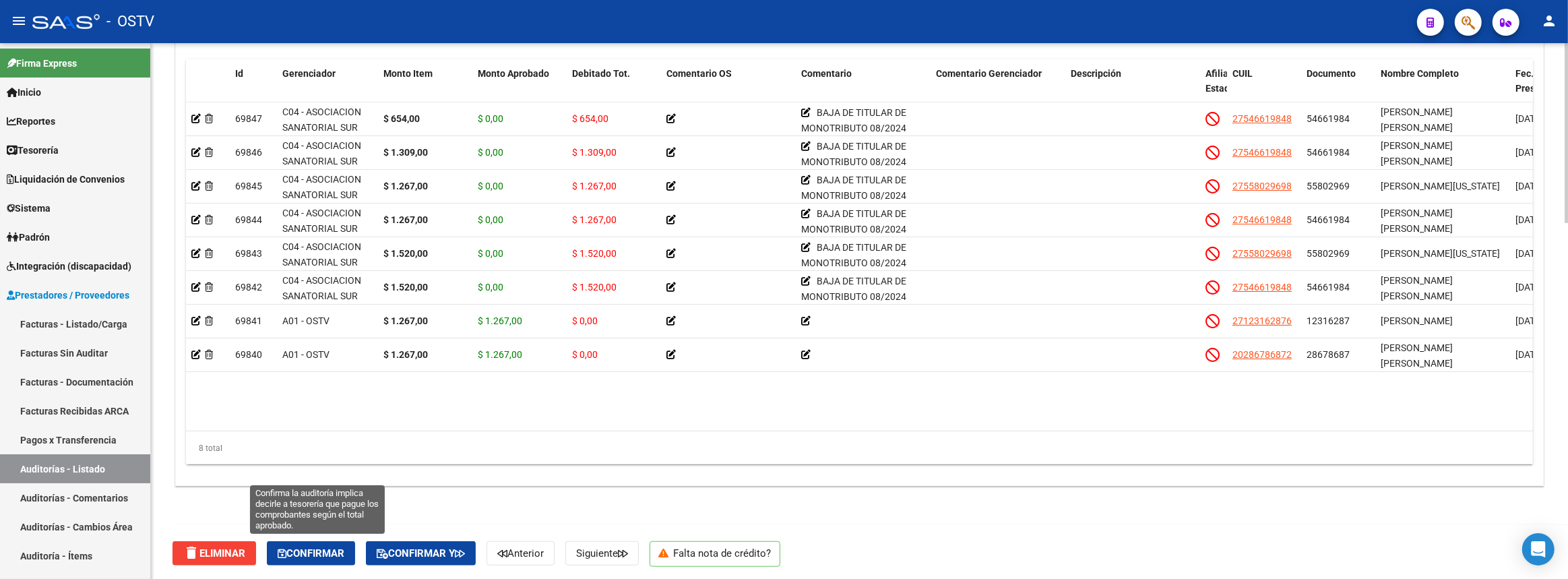
click at [344, 552] on span "Confirmar" at bounding box center [310, 553] width 67 height 12
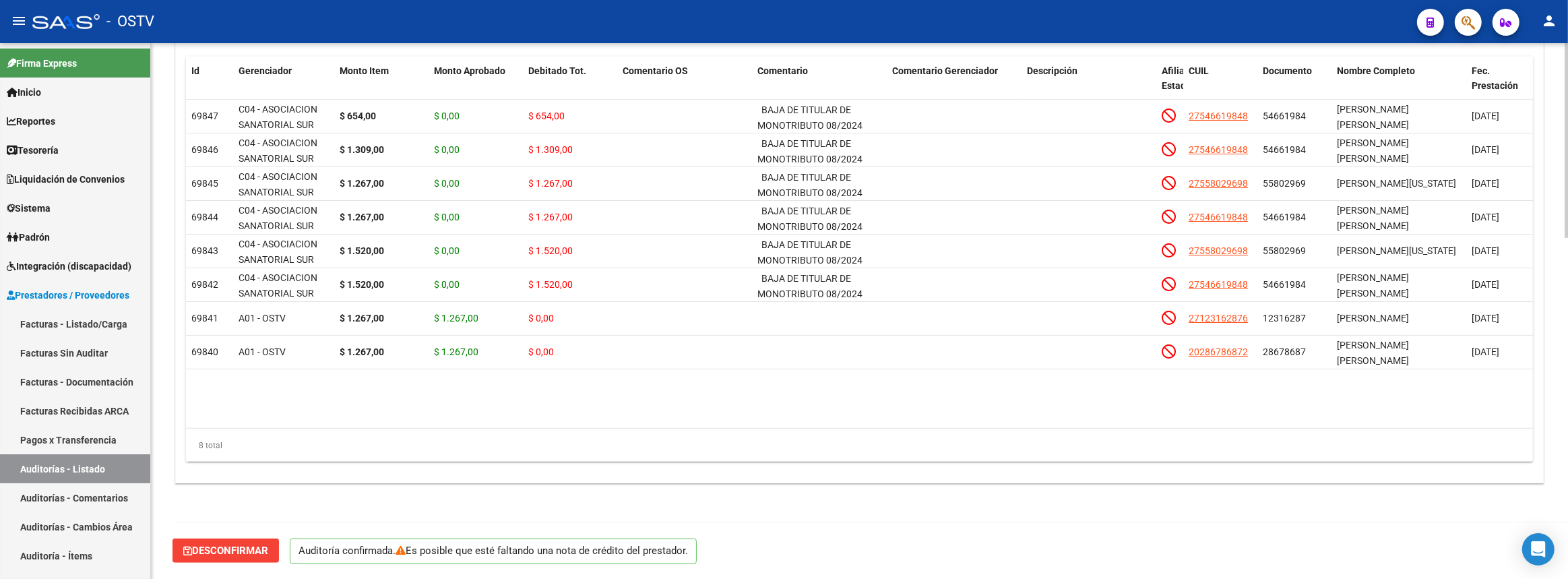
scroll to position [938, 0]
click at [112, 472] on link "Auditorías - Listado" at bounding box center [75, 468] width 151 height 29
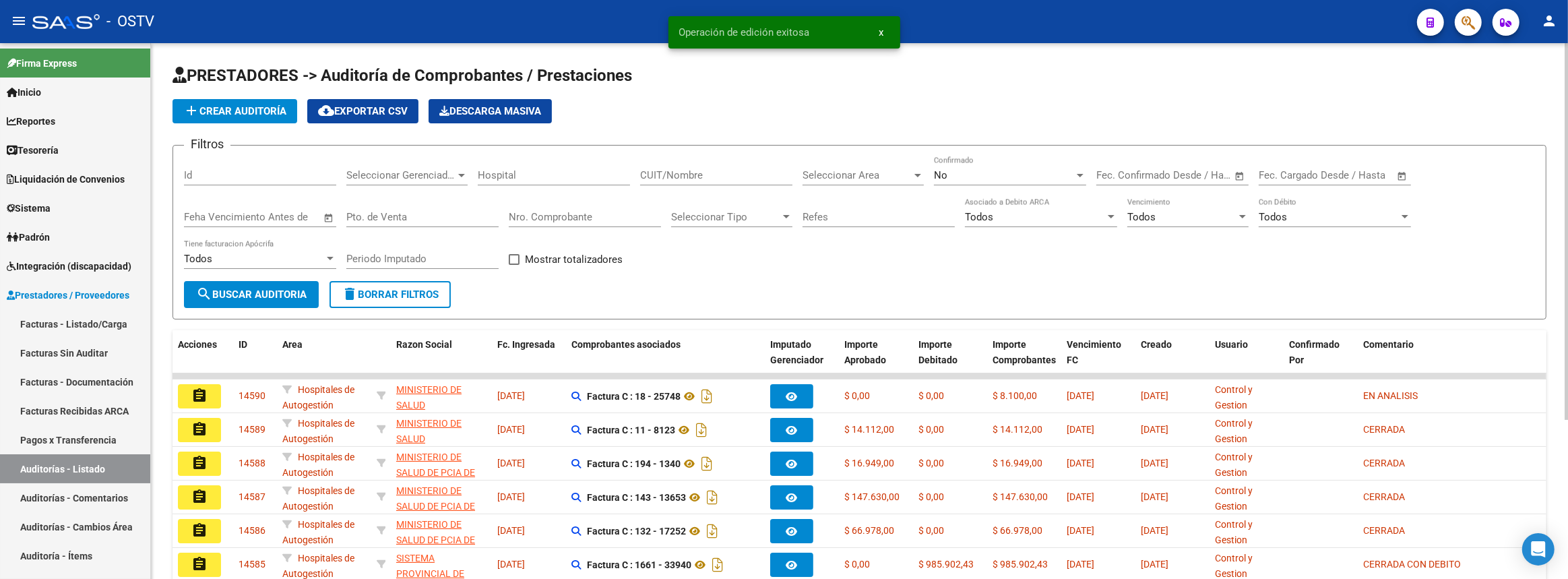
click at [554, 214] on input "Nro. Comprobante" at bounding box center [584, 216] width 153 height 12
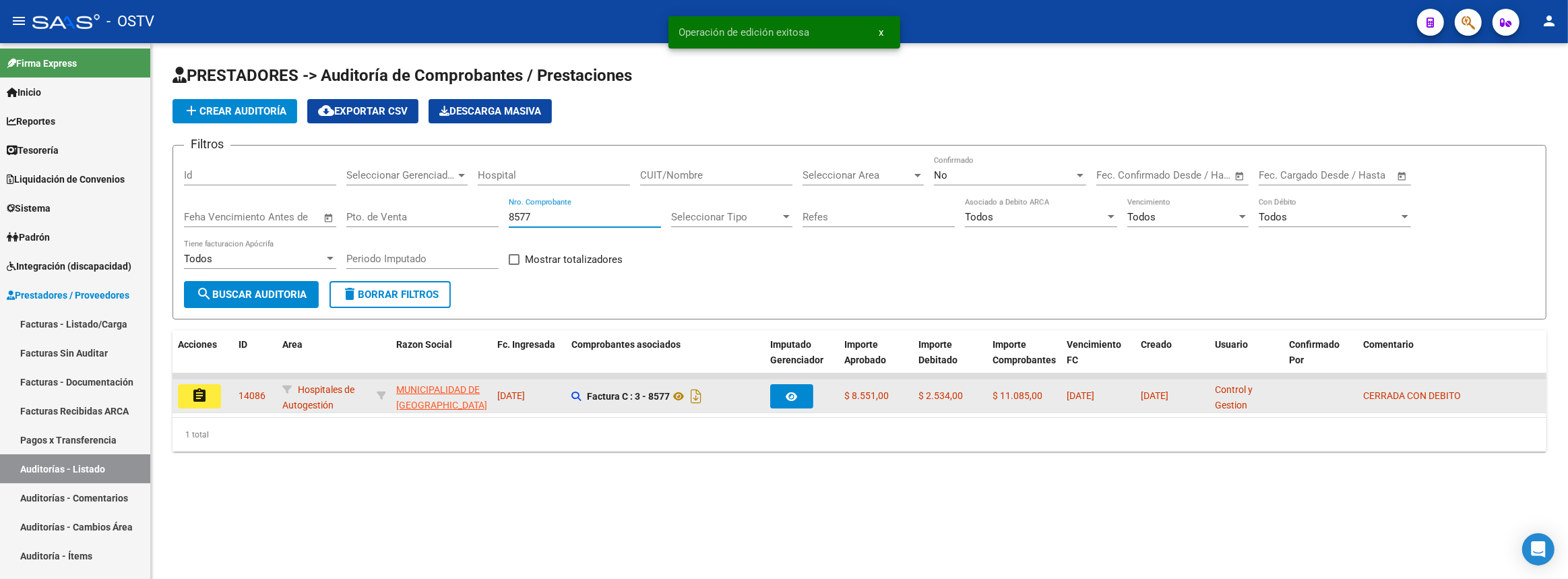
type input "8577"
click at [187, 391] on button "assignment" at bounding box center [199, 396] width 43 height 25
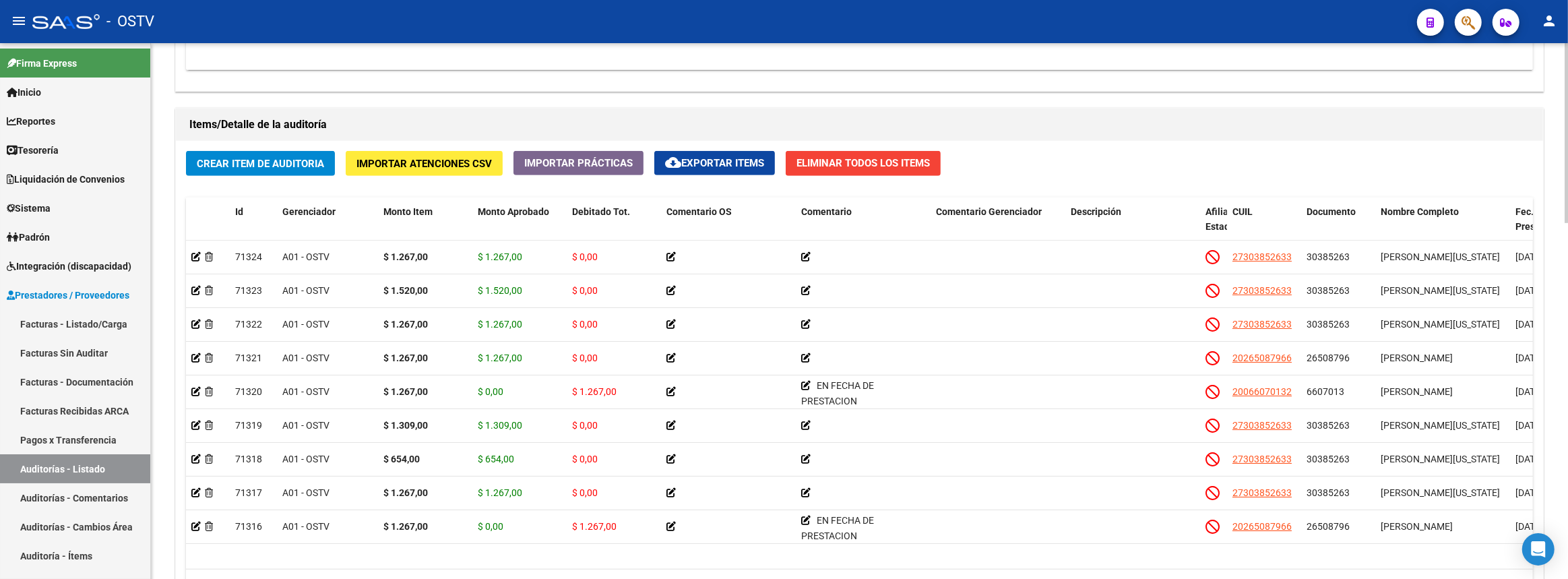
scroll to position [1057, 0]
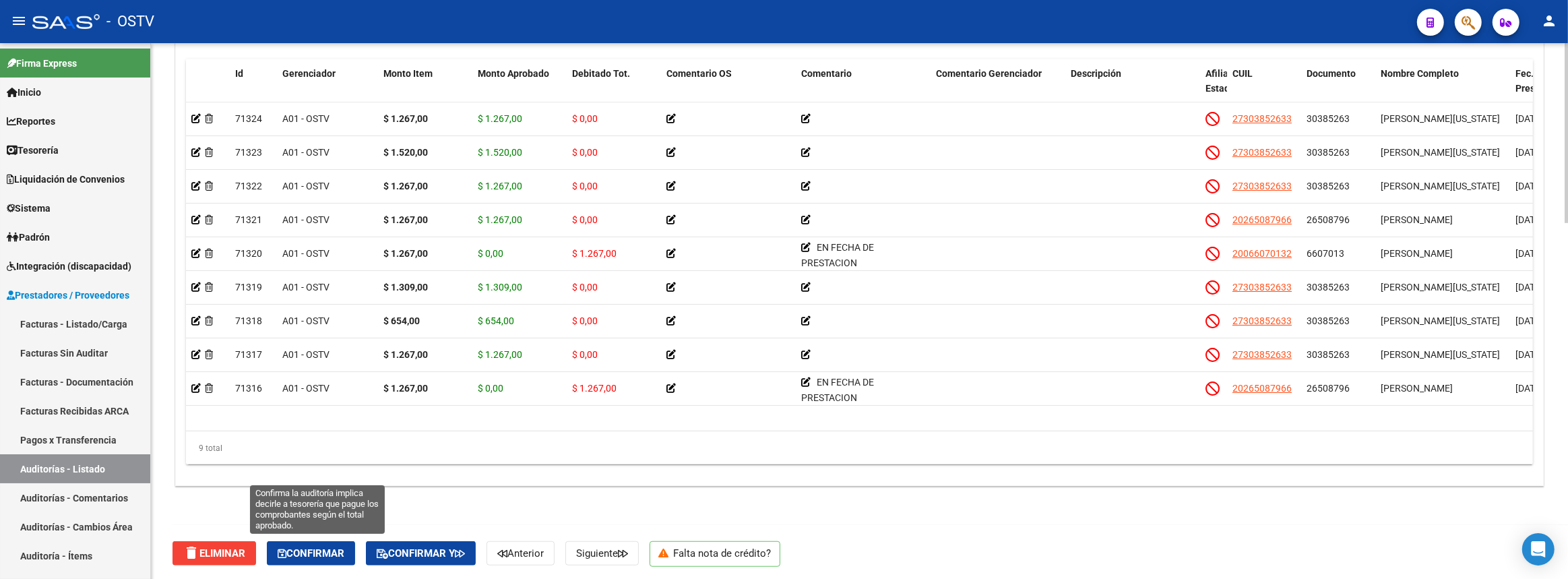
click at [340, 547] on span "Confirmar" at bounding box center [310, 553] width 67 height 12
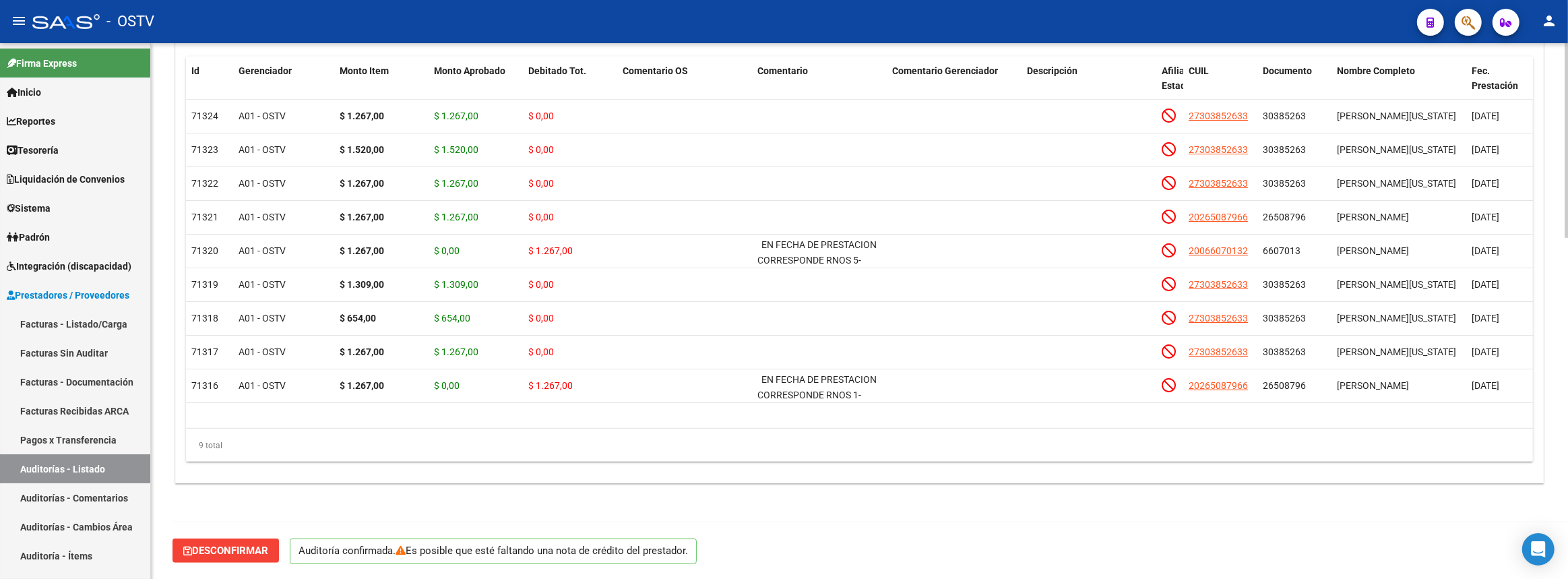
scroll to position [938, 0]
type input "202510"
